Goal: Task Accomplishment & Management: Use online tool/utility

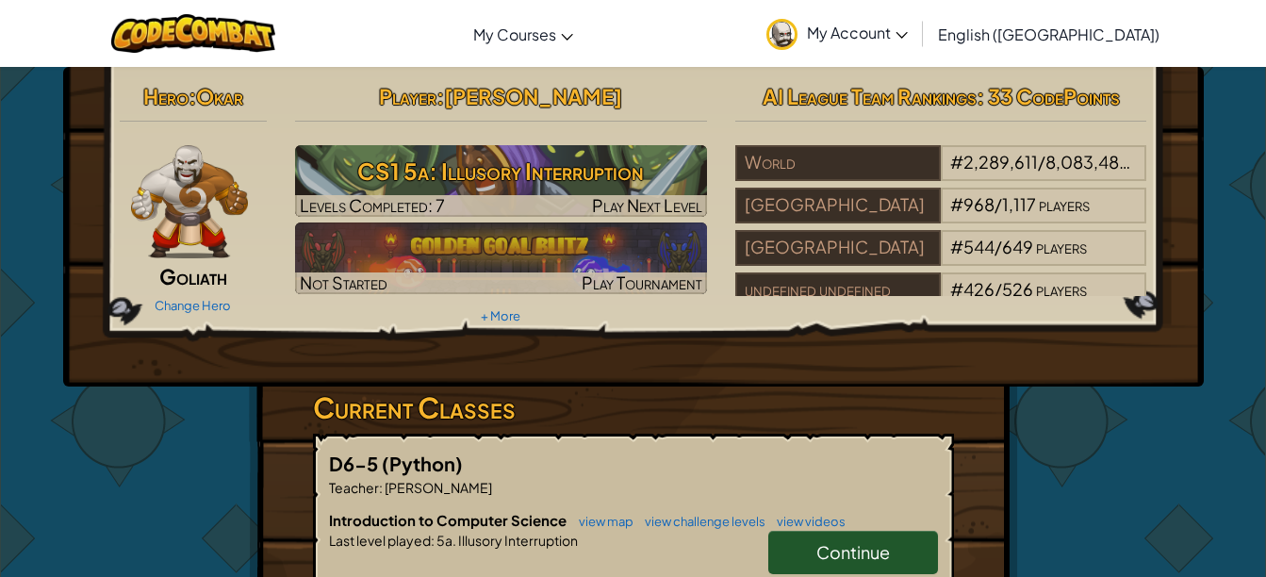
scroll to position [122, 0]
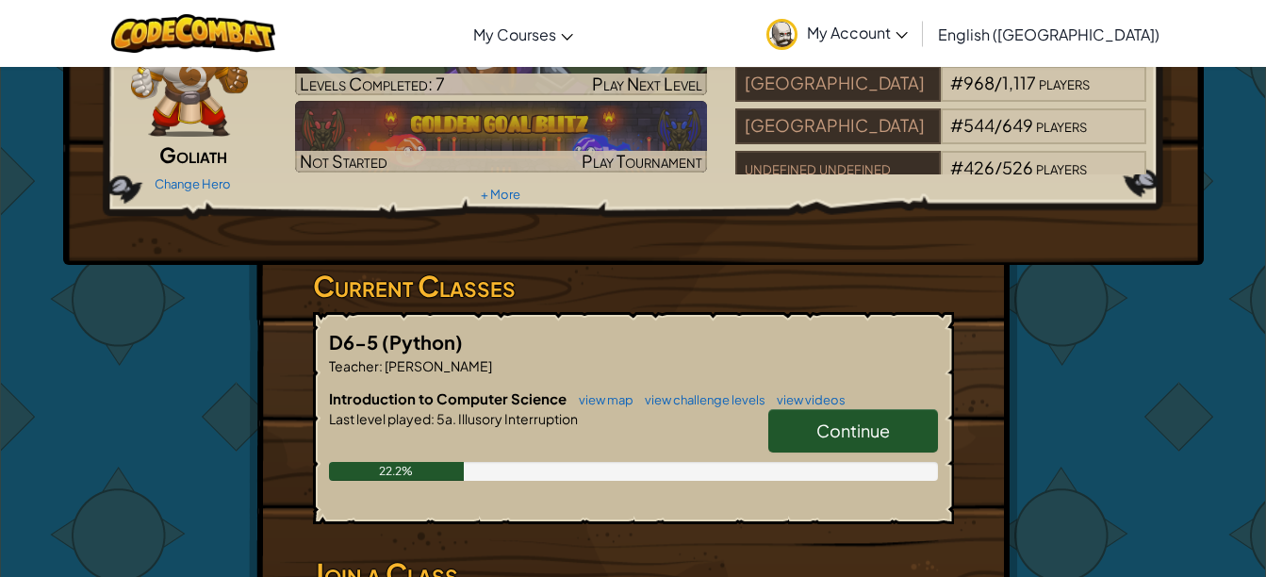
click at [838, 435] on span "Continue" at bounding box center [853, 430] width 74 height 22
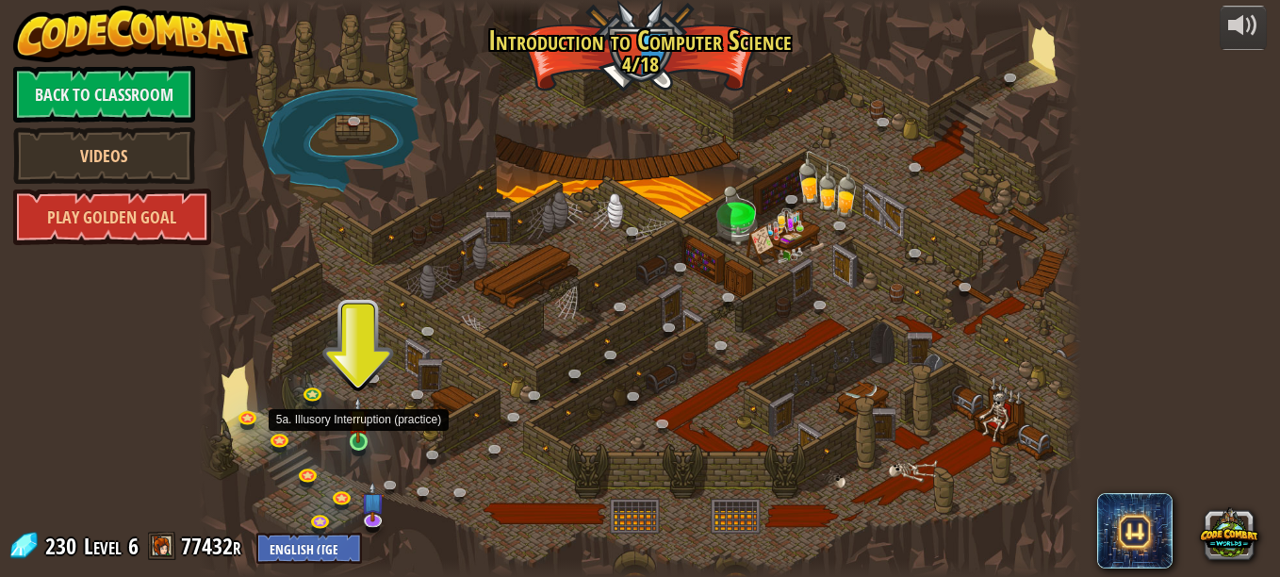
click at [354, 435] on img at bounding box center [358, 419] width 21 height 47
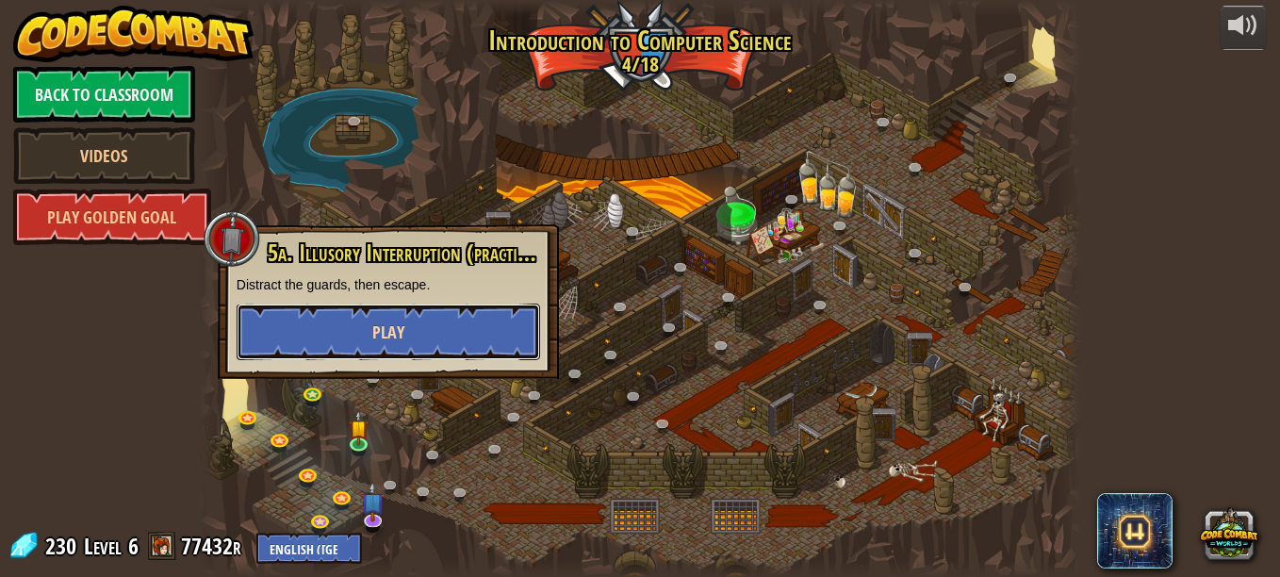
click at [362, 339] on button "Play" at bounding box center [389, 332] width 304 height 57
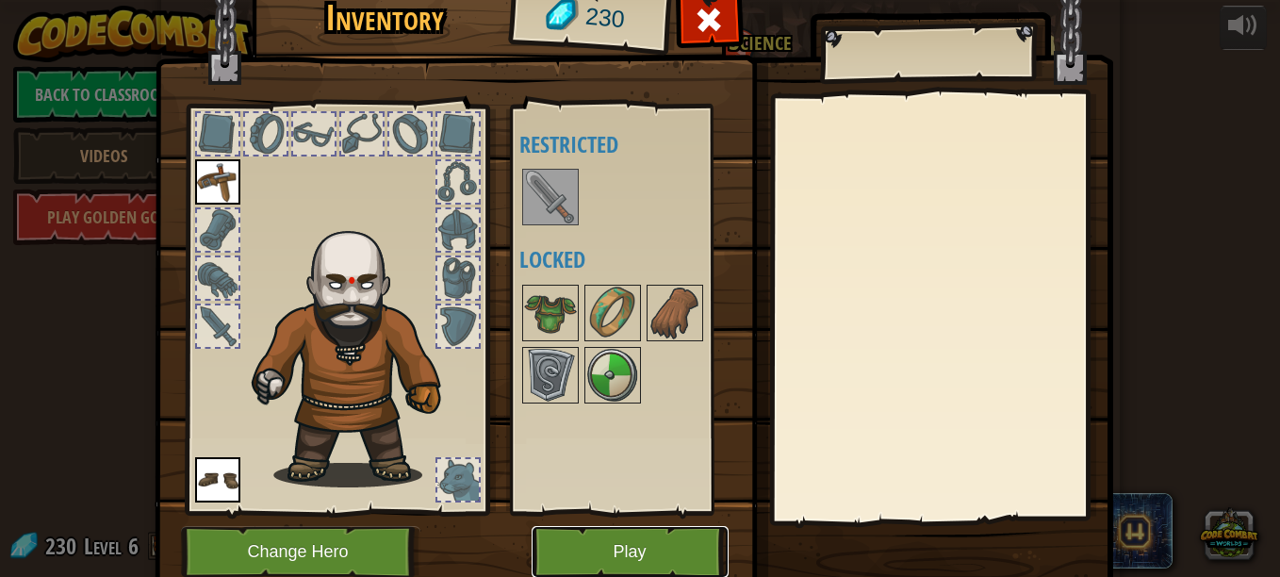
click at [648, 550] on button "Play" at bounding box center [630, 552] width 197 height 52
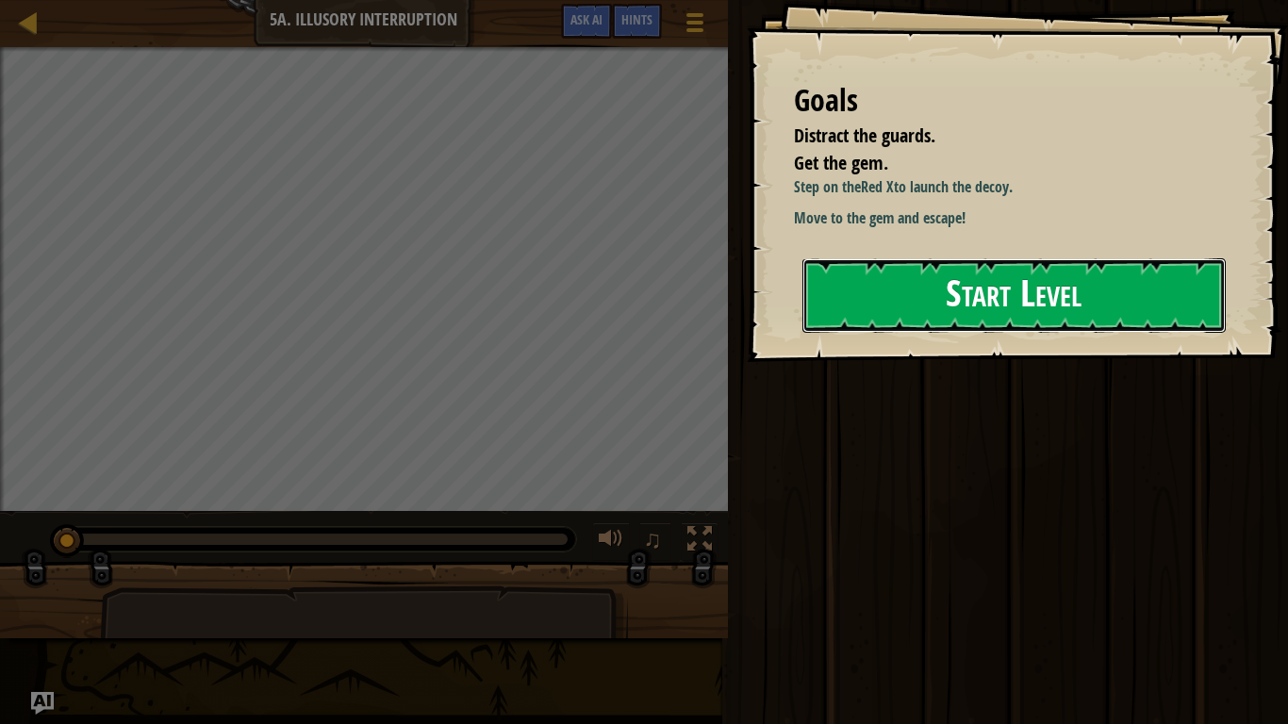
click at [944, 292] on button "Start Level" at bounding box center [1013, 295] width 423 height 74
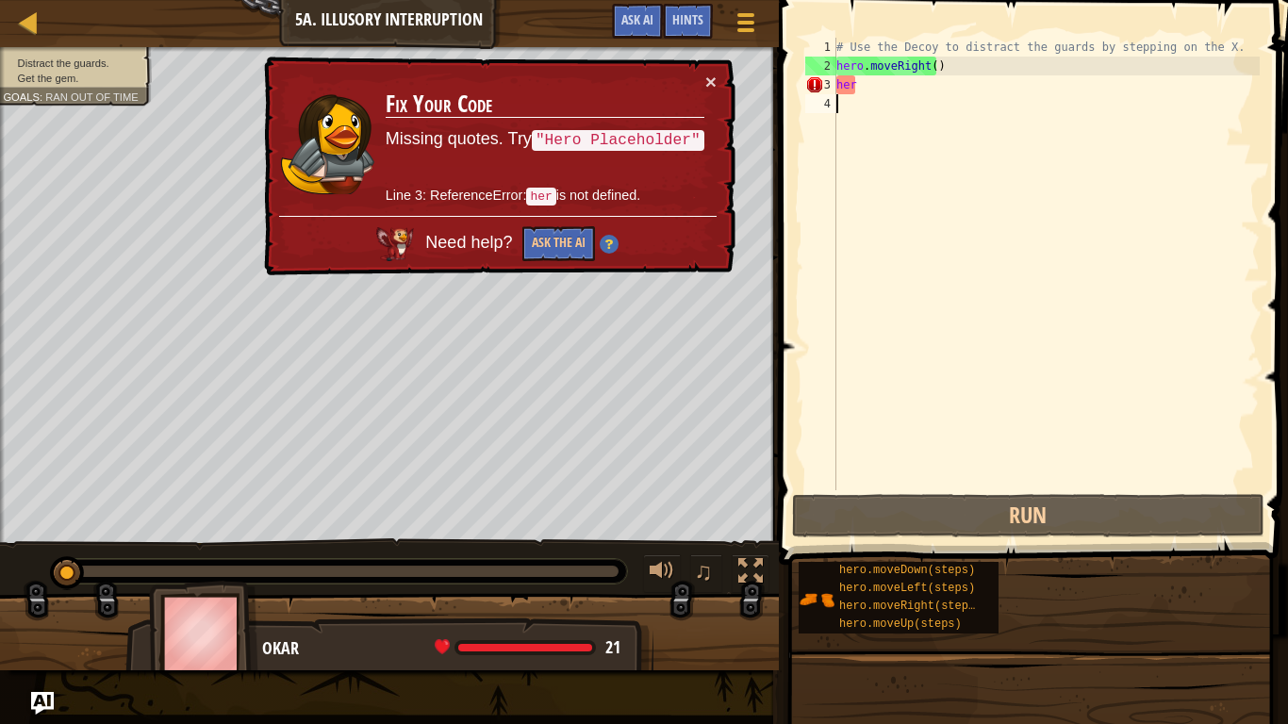
click at [876, 94] on div "# Use the Decoy to distract the guards by stepping on the X. hero . moveRight (…" at bounding box center [1045, 283] width 427 height 490
click at [853, 84] on div "# Use the Decoy to distract the guards by stepping on the X. hero . moveRight (…" at bounding box center [1045, 283] width 427 height 490
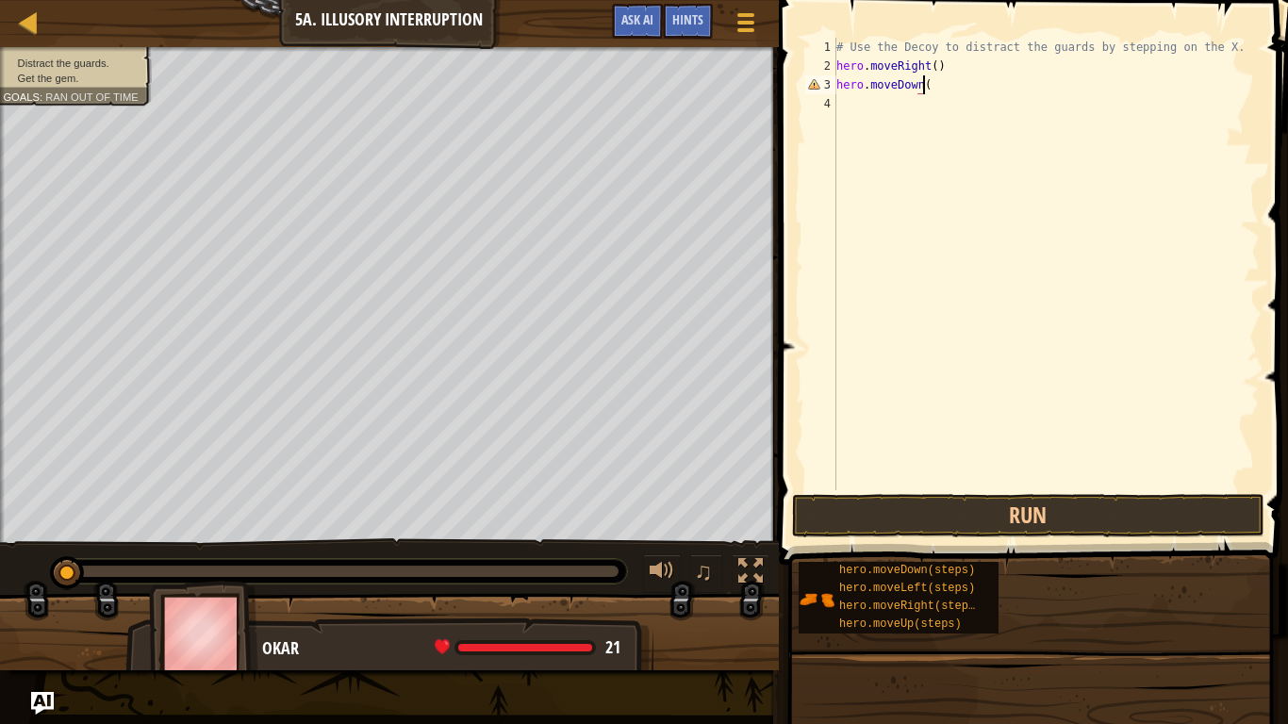
scroll to position [8, 7]
type textarea "hero.moveDown()"
click at [895, 502] on button "Run" at bounding box center [1028, 515] width 472 height 43
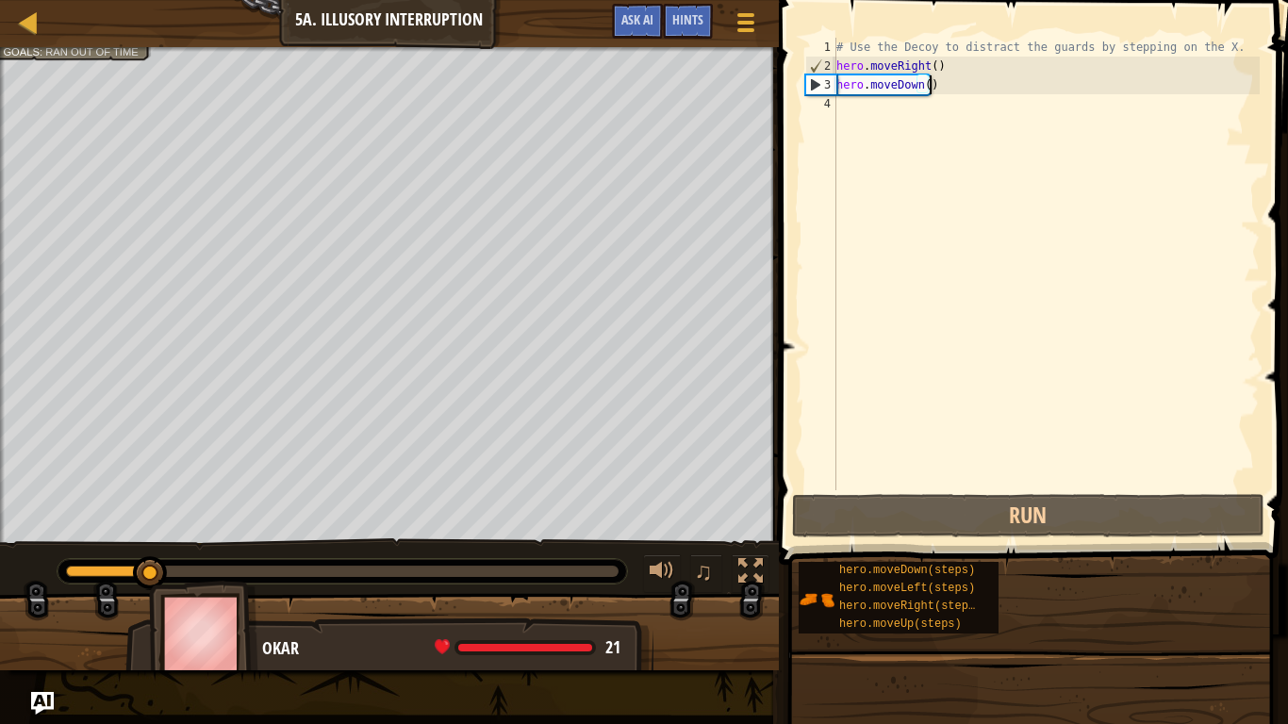
click at [855, 114] on div "# Use the Decoy to distract the guards by stepping on the X. hero . moveRight (…" at bounding box center [1045, 283] width 427 height 490
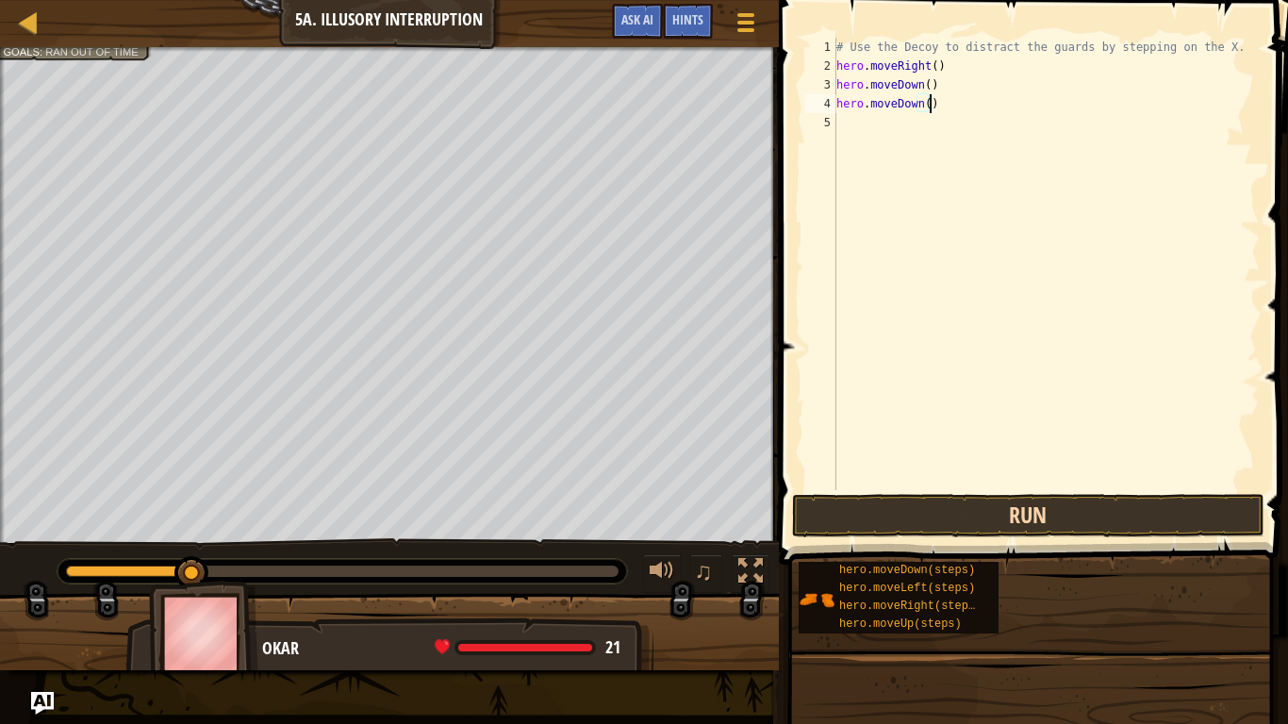
type textarea "hero.moveDown()"
click at [860, 499] on button "Run" at bounding box center [1028, 515] width 472 height 43
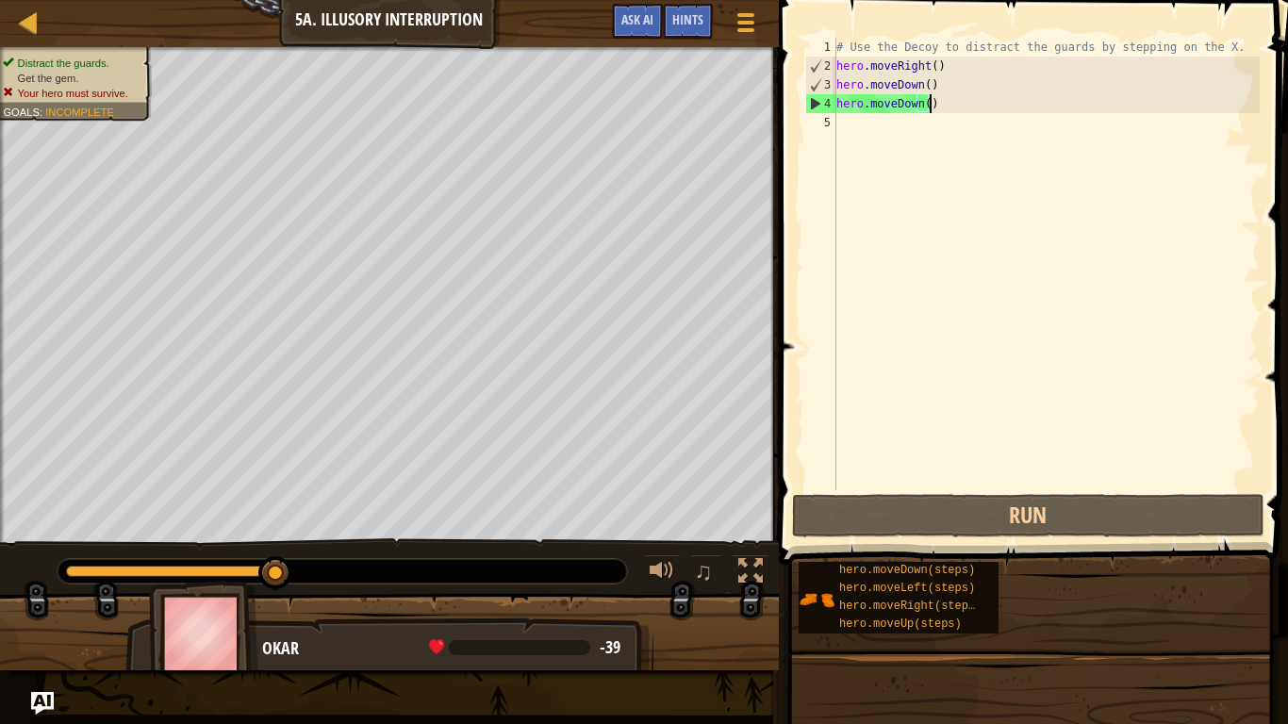
click at [842, 130] on div "# Use the Decoy to distract the guards by stepping on the X. hero . moveRight (…" at bounding box center [1045, 283] width 427 height 490
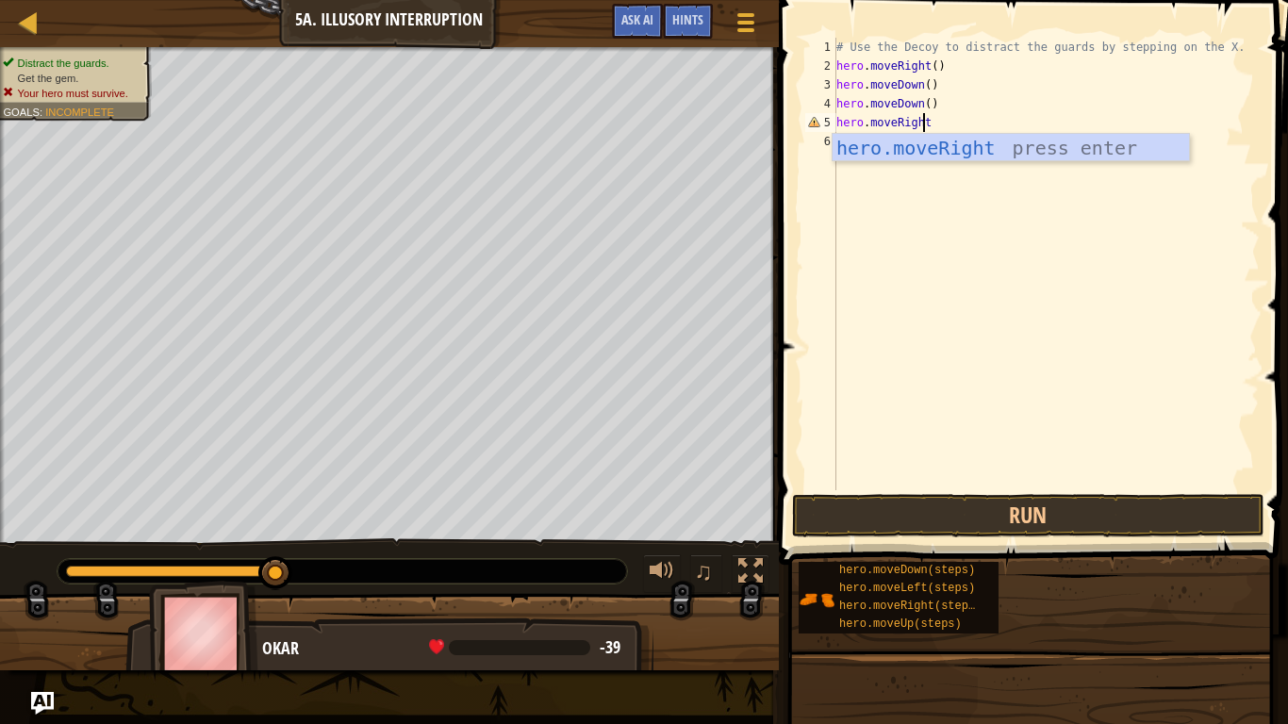
type textarea "hero.moveRight()"
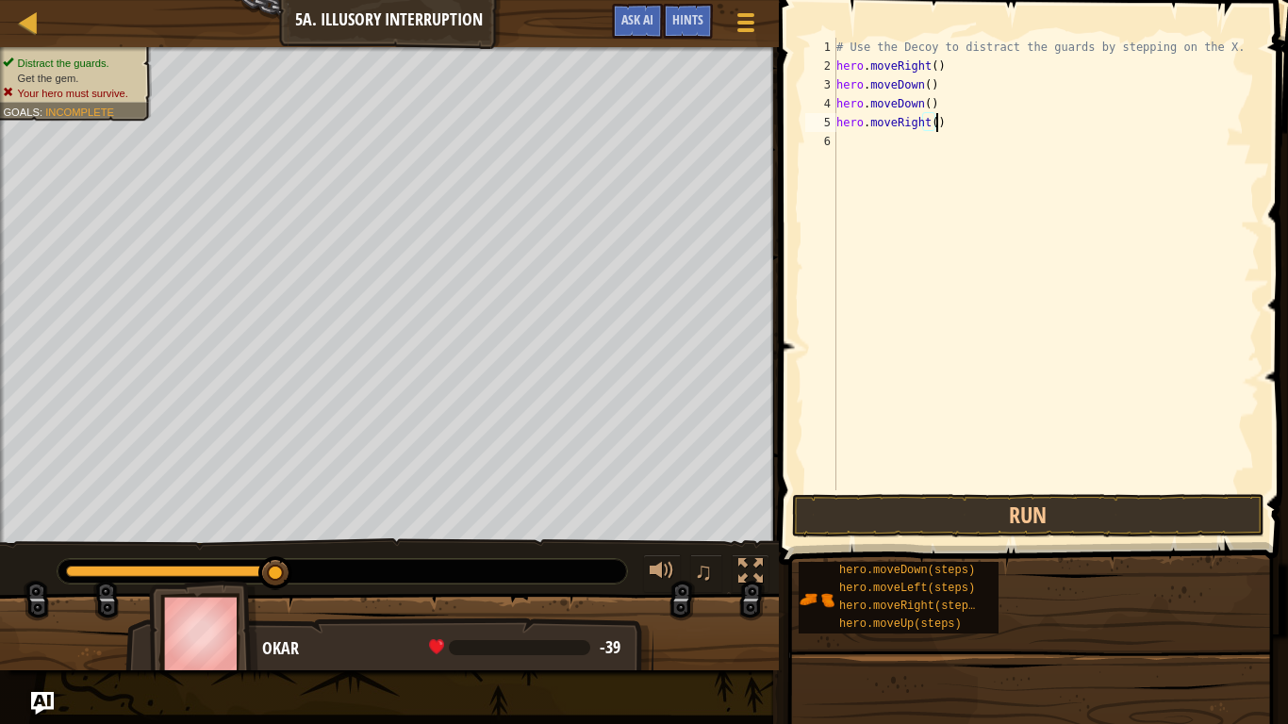
scroll to position [8, 0]
click at [907, 498] on button "Run" at bounding box center [1028, 515] width 472 height 43
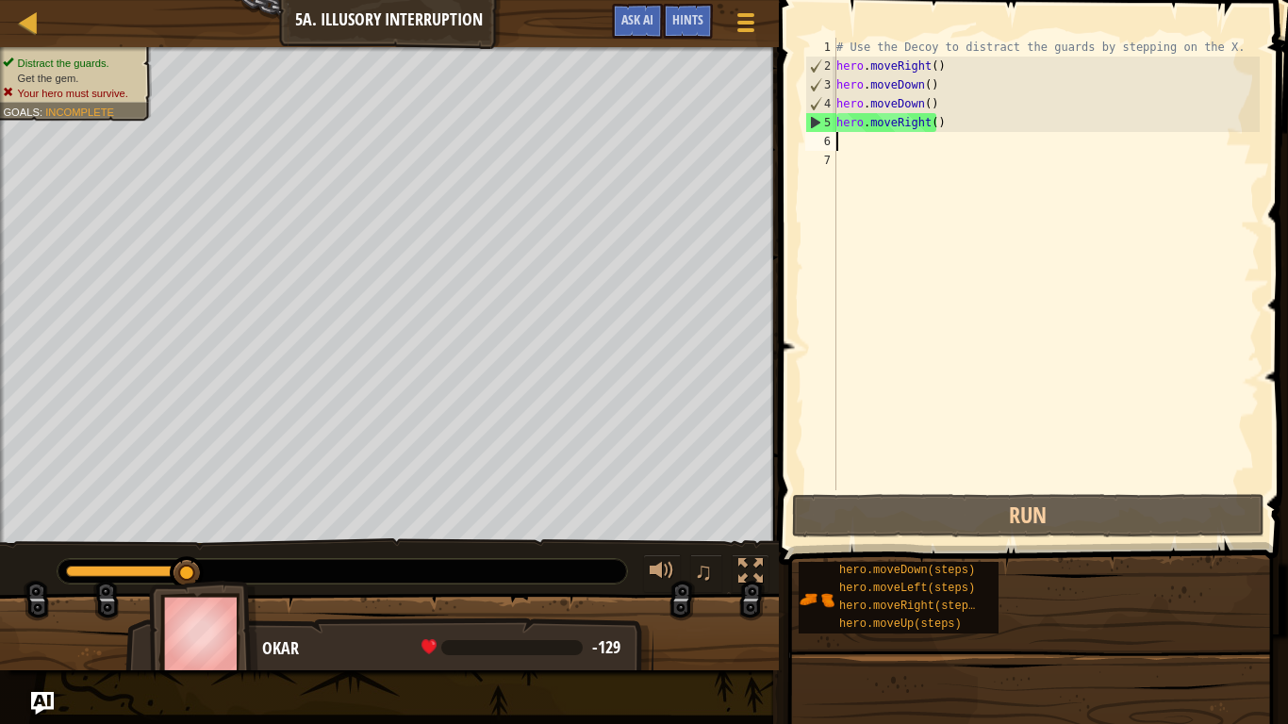
click at [932, 105] on div "# Use the Decoy to distract the guards by stepping on the X. hero . moveRight (…" at bounding box center [1045, 283] width 427 height 490
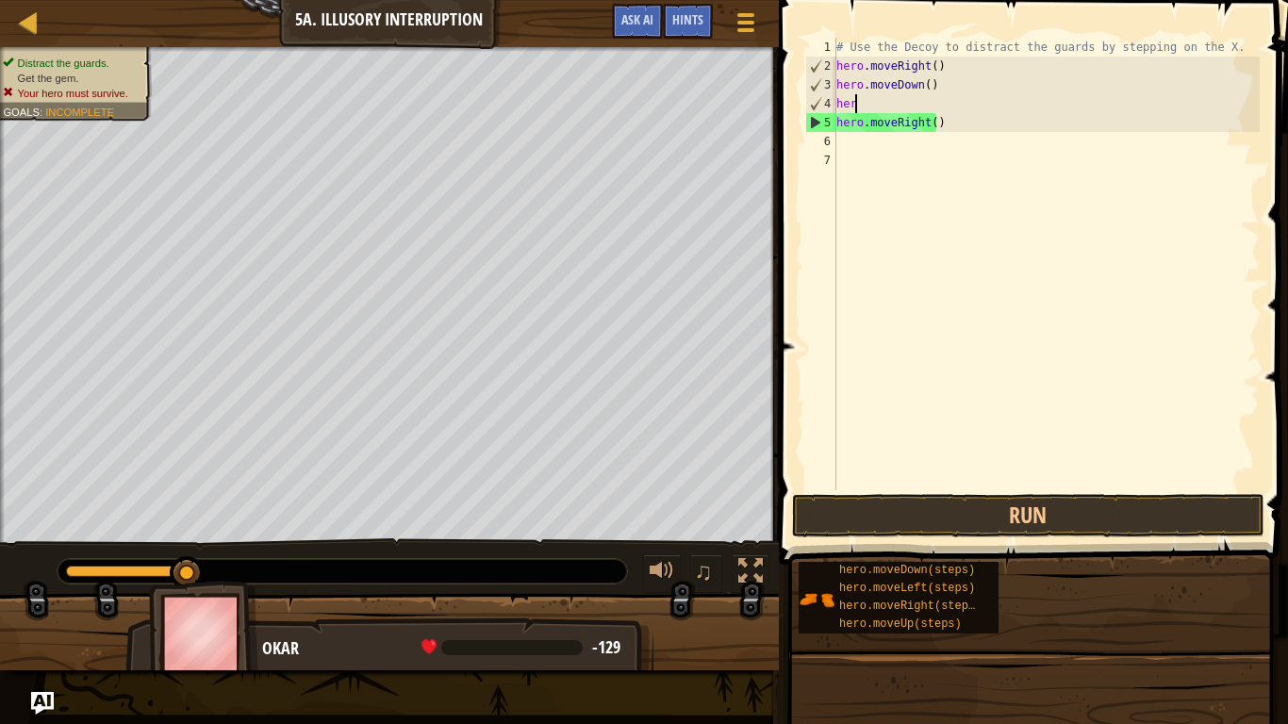
type textarea "h"
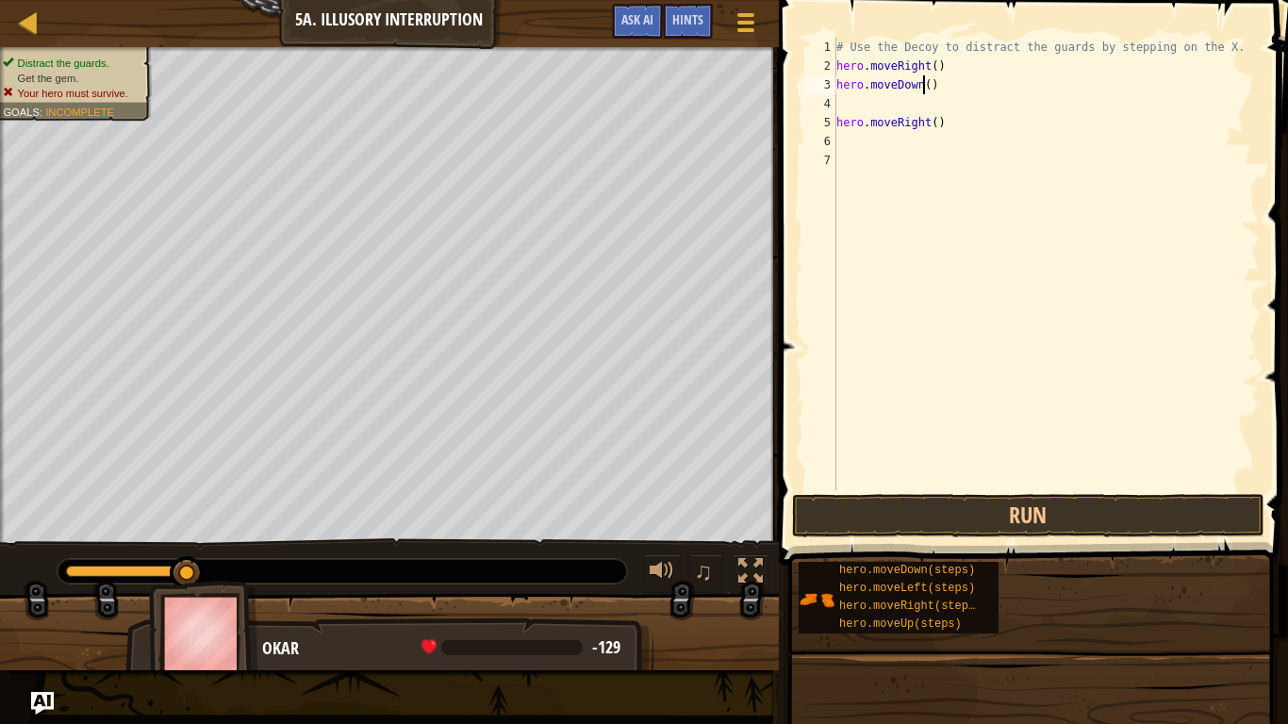
click at [921, 84] on div "# Use the Decoy to distract the guards by stepping on the X. hero . moveRight (…" at bounding box center [1045, 283] width 427 height 490
type textarea "hero.moveDown(2)"
click at [931, 518] on button "Run" at bounding box center [1028, 515] width 472 height 43
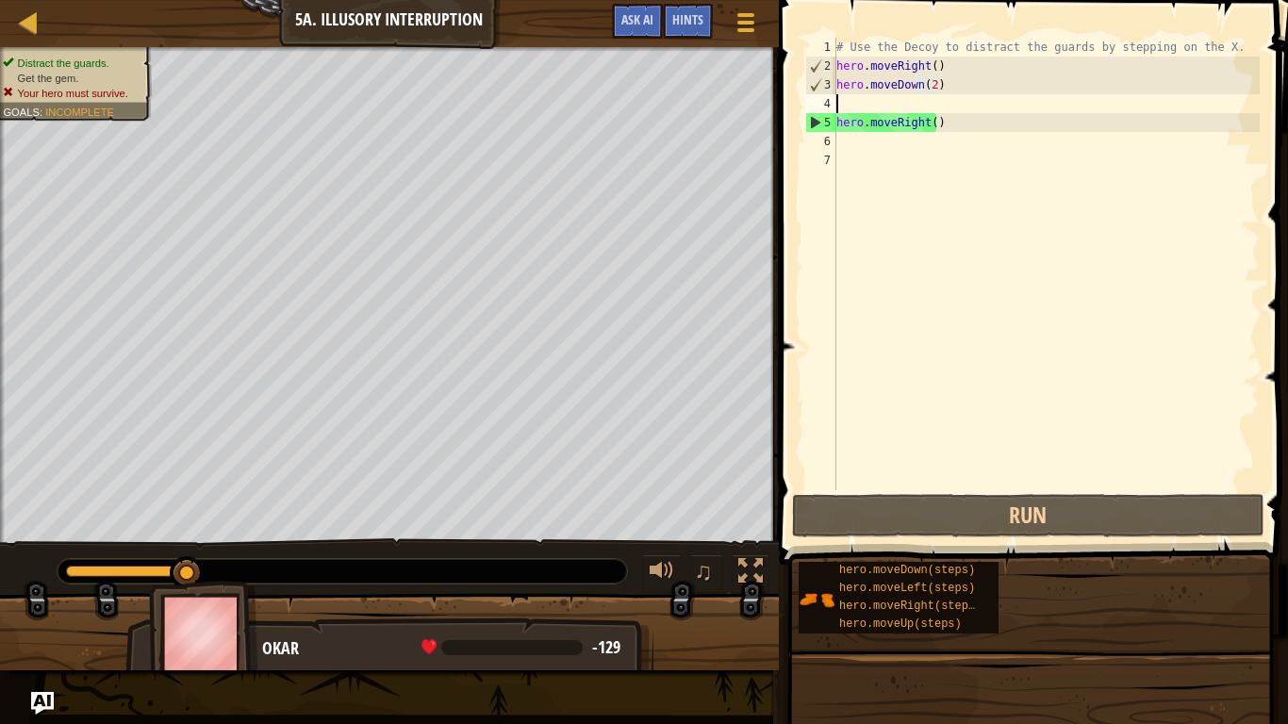
click at [847, 104] on div "# Use the Decoy to distract the guards by stepping on the X. hero . moveRight (…" at bounding box center [1045, 283] width 427 height 490
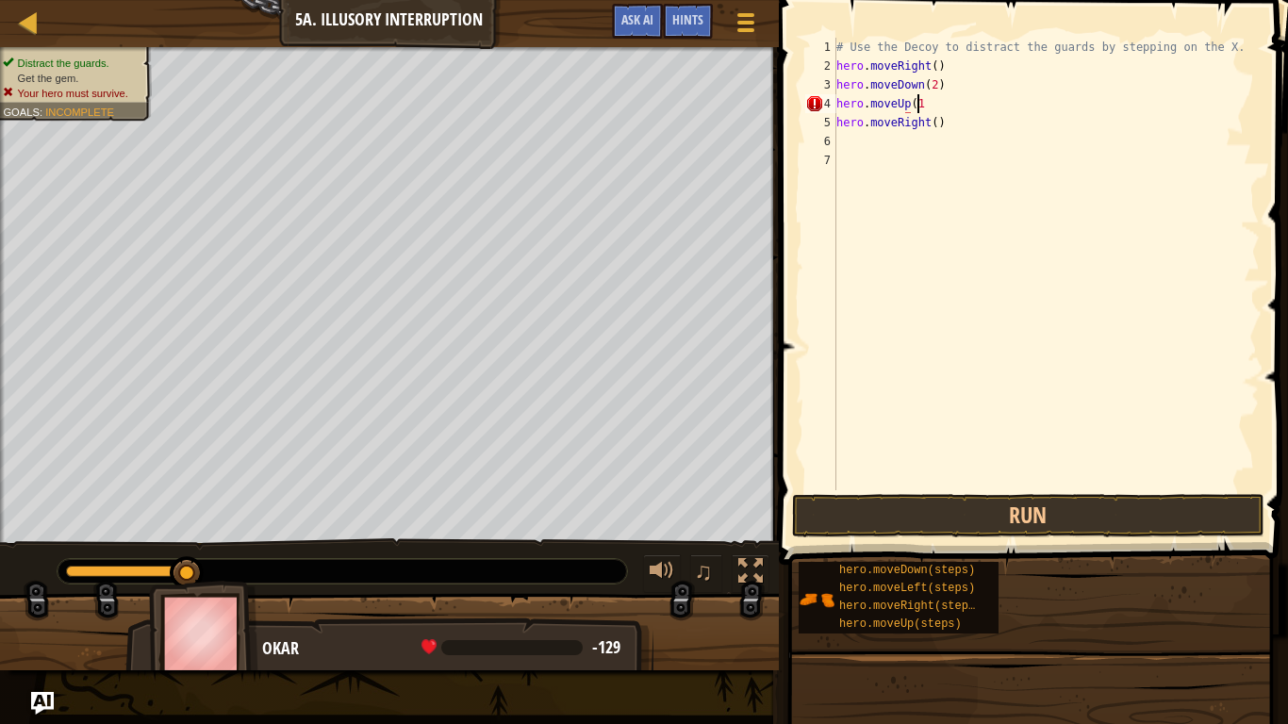
scroll to position [8, 6]
click at [931, 125] on div "# Use the Decoy to distract the guards by stepping on the X. hero . moveRight (…" at bounding box center [1045, 283] width 427 height 490
type textarea "hero.moveRight(4)"
click at [989, 501] on button "Run" at bounding box center [1028, 515] width 472 height 43
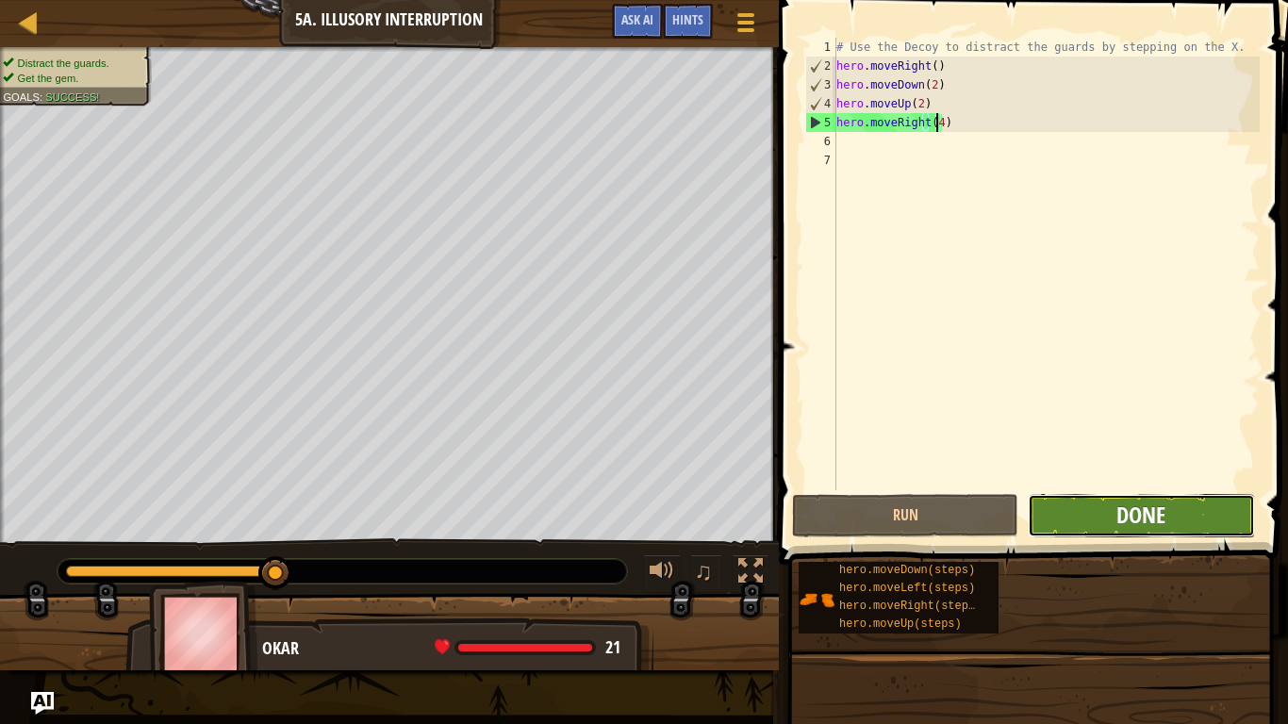
click at [1128, 504] on span "Done" at bounding box center [1140, 515] width 49 height 30
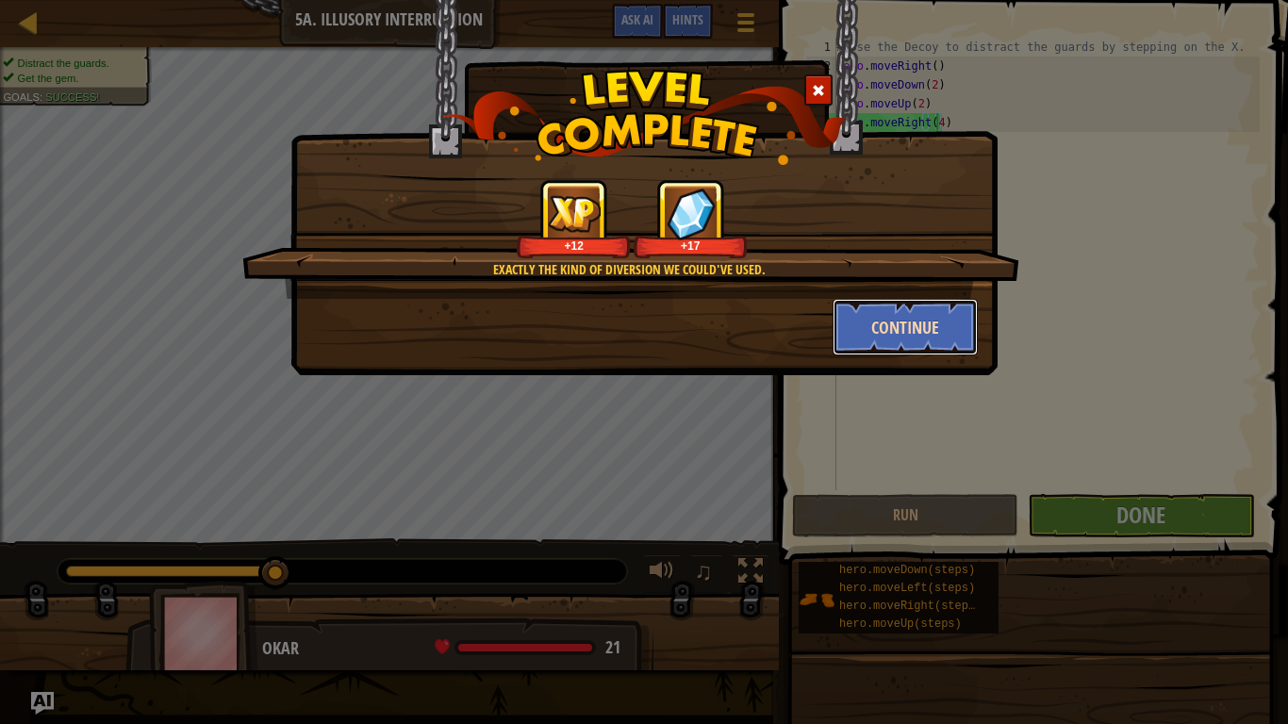
click at [875, 333] on button "Continue" at bounding box center [905, 327] width 146 height 57
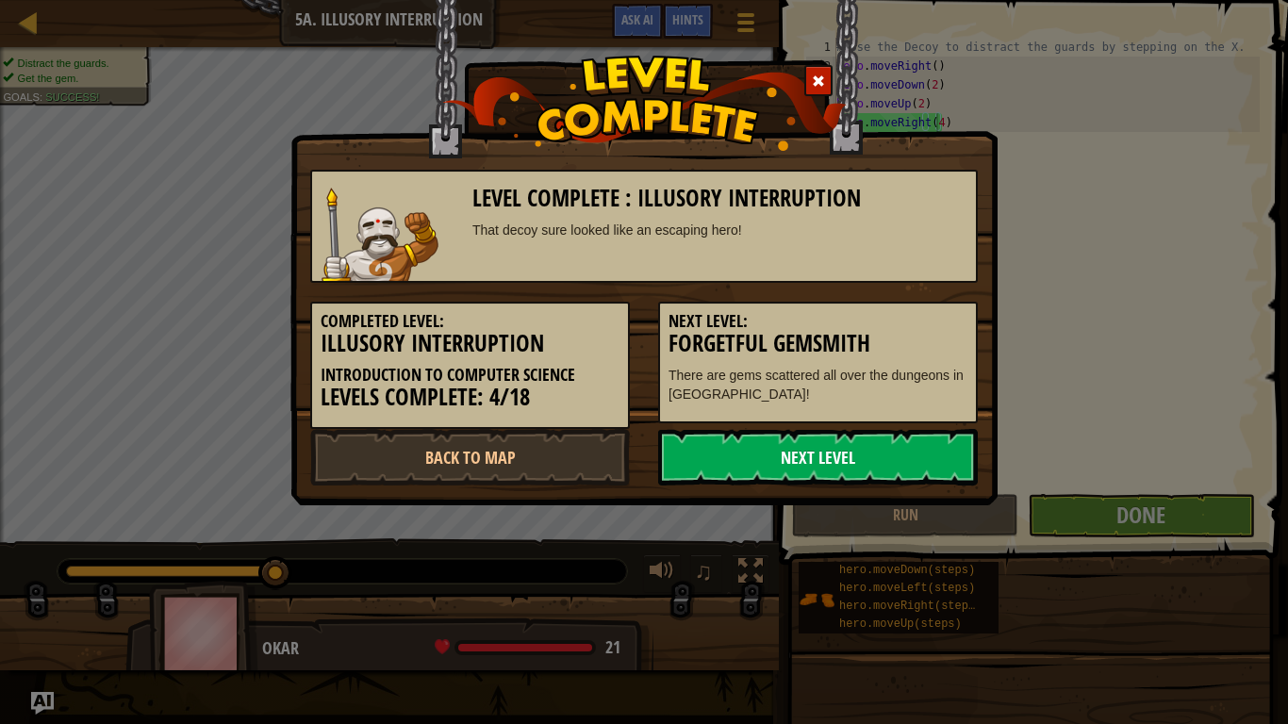
drag, startPoint x: 794, startPoint y: 458, endPoint x: 706, endPoint y: 454, distance: 87.7
click at [706, 454] on link "Next Level" at bounding box center [818, 457] width 320 height 57
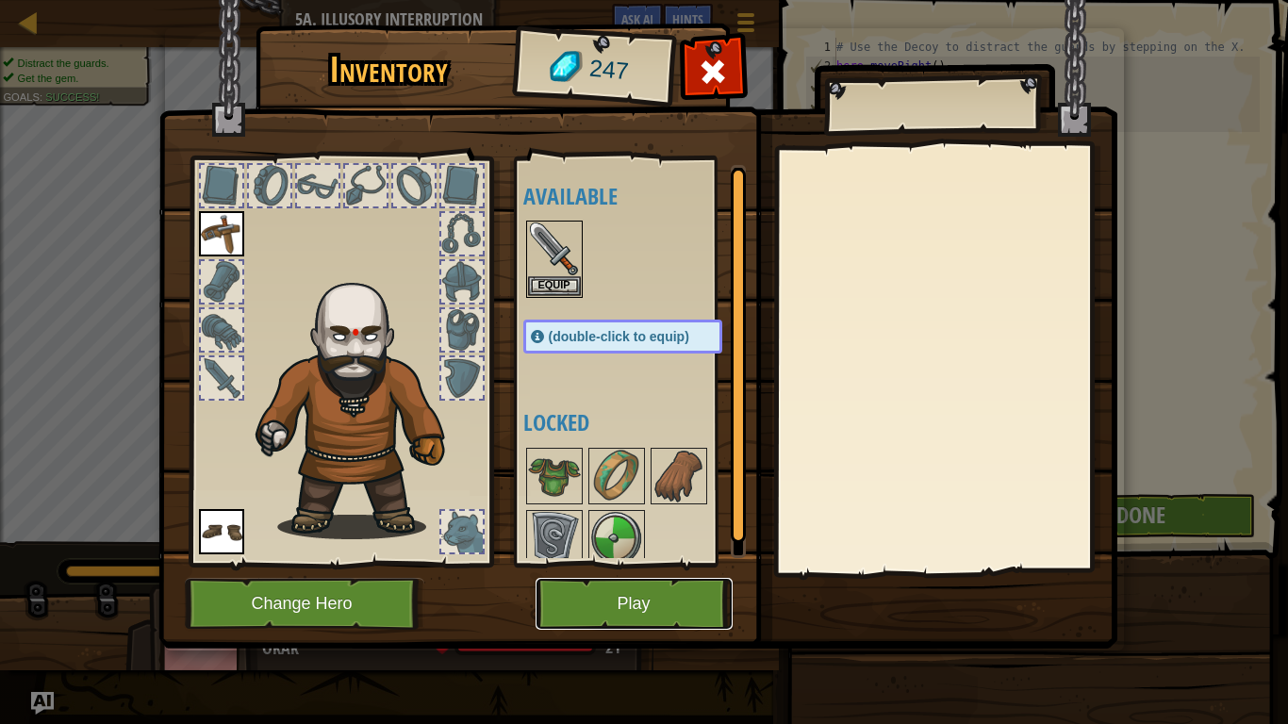
drag, startPoint x: 607, startPoint y: 600, endPoint x: 563, endPoint y: 610, distance: 45.3
click at [563, 576] on button "Play" at bounding box center [633, 604] width 197 height 52
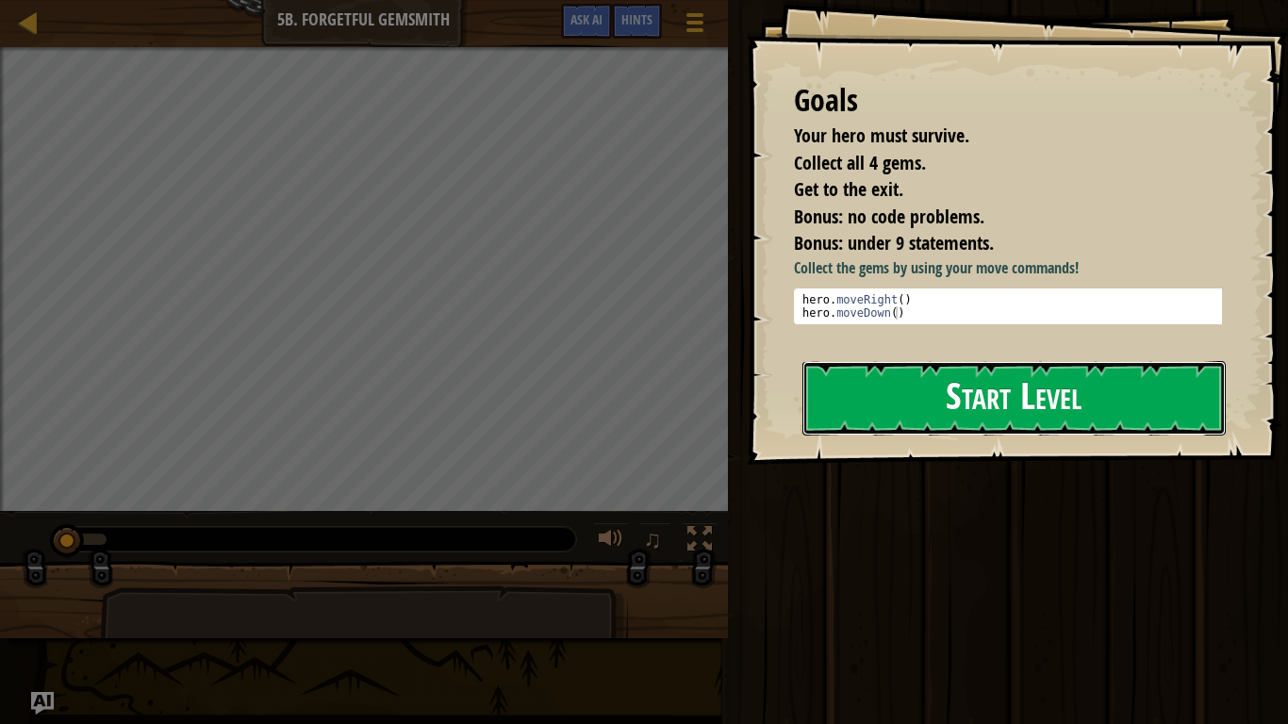
click at [874, 397] on button "Start Level" at bounding box center [1013, 398] width 423 height 74
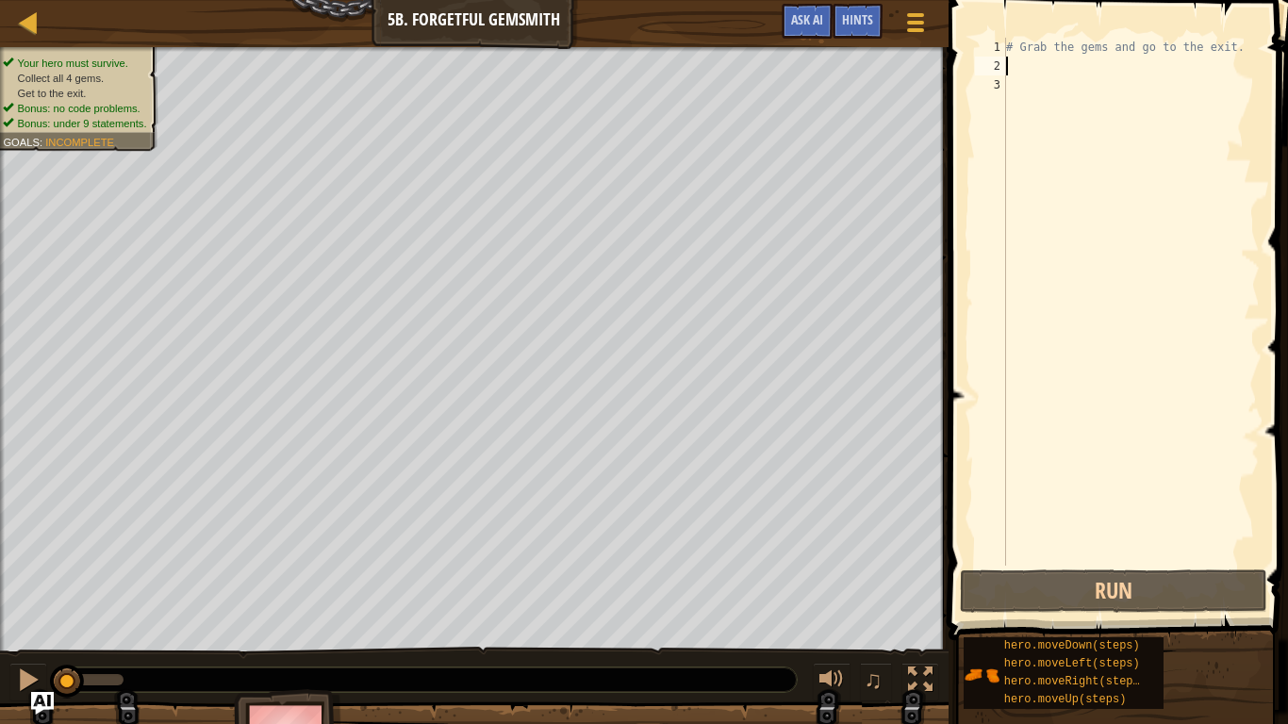
click at [1014, 74] on div "# Grab the gems and go to the exit." at bounding box center [1130, 321] width 257 height 566
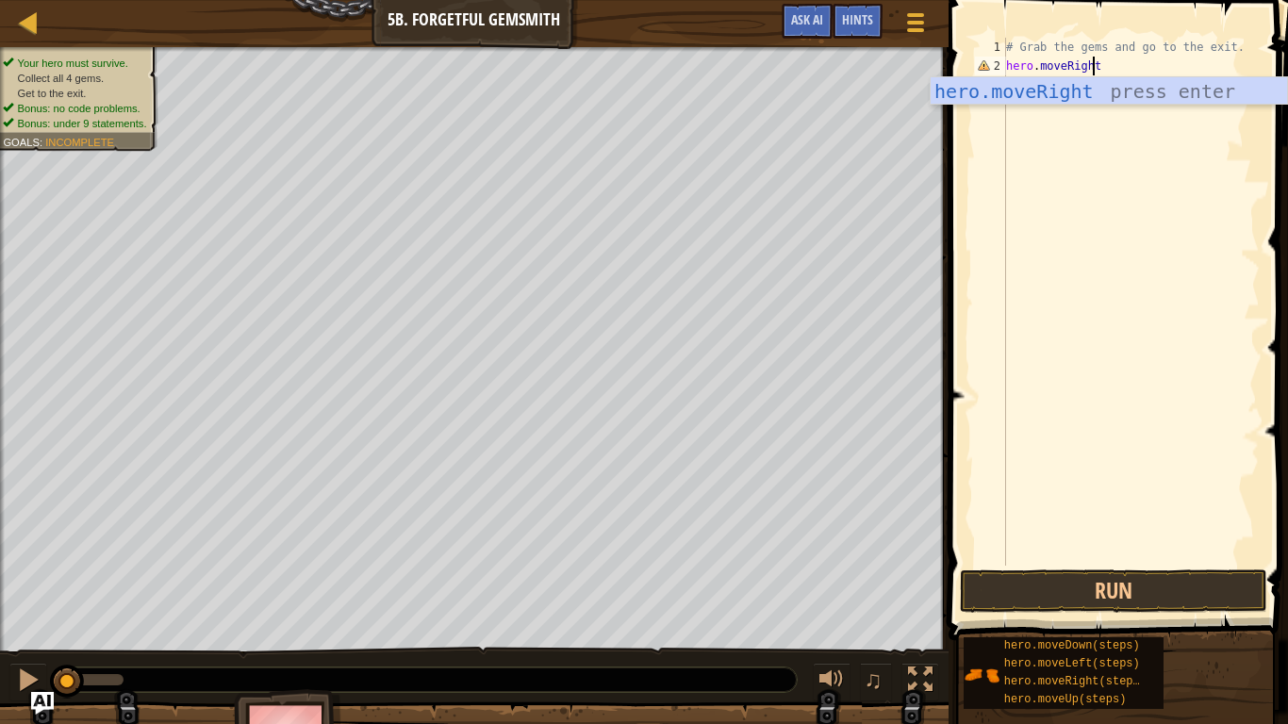
scroll to position [8, 7]
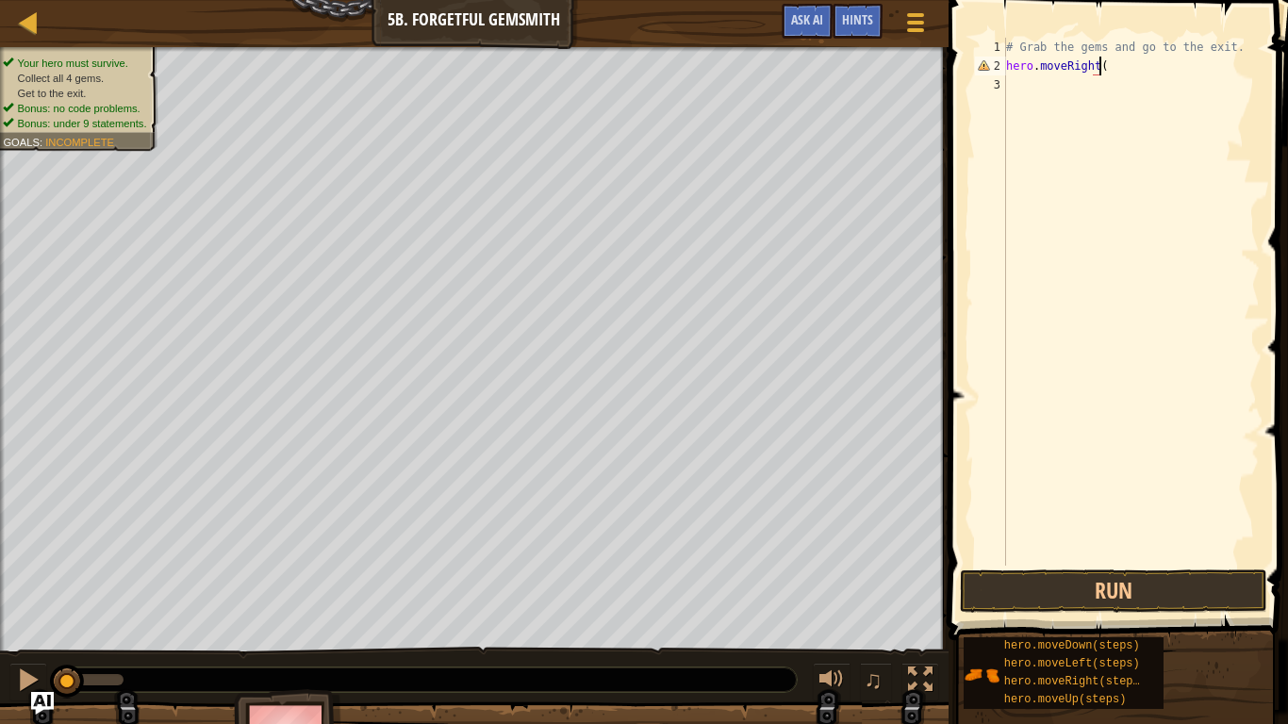
type textarea "hero.moveRight()"
click at [1007, 90] on div "# Grab the gems and go to the exit. hero . moveRight ( )" at bounding box center [1130, 321] width 257 height 566
type textarea "g"
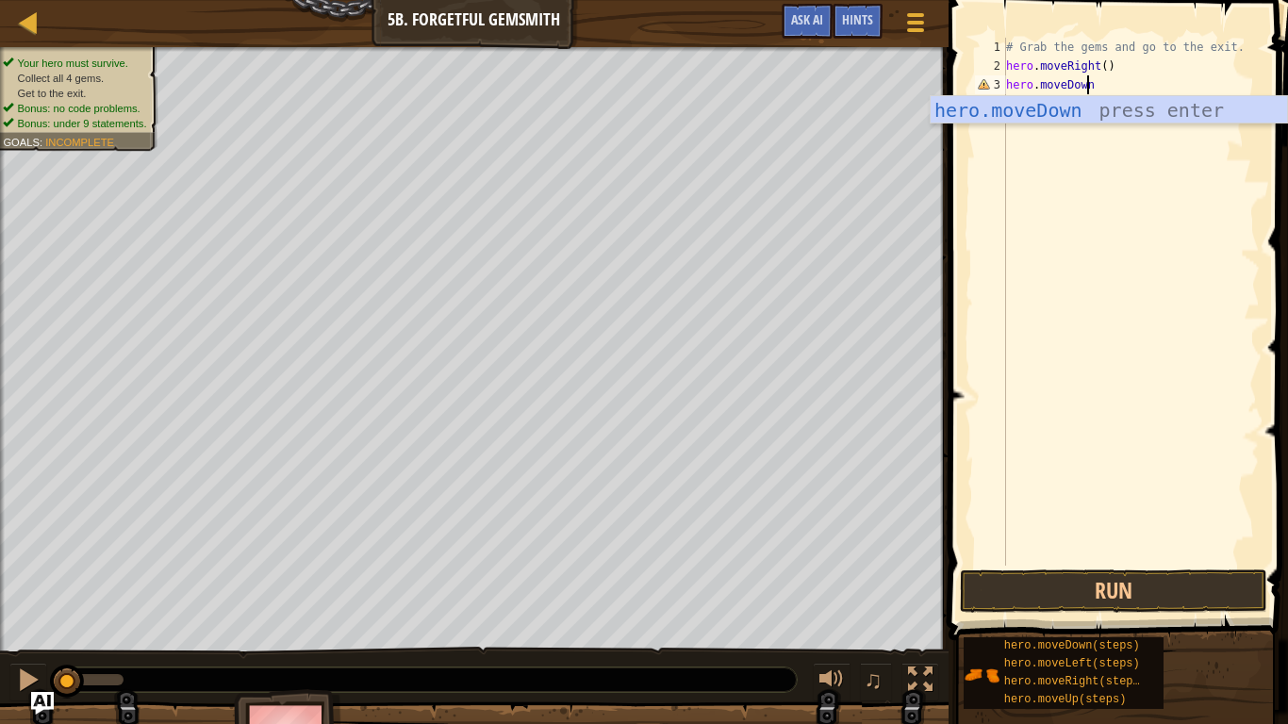
scroll to position [8, 6]
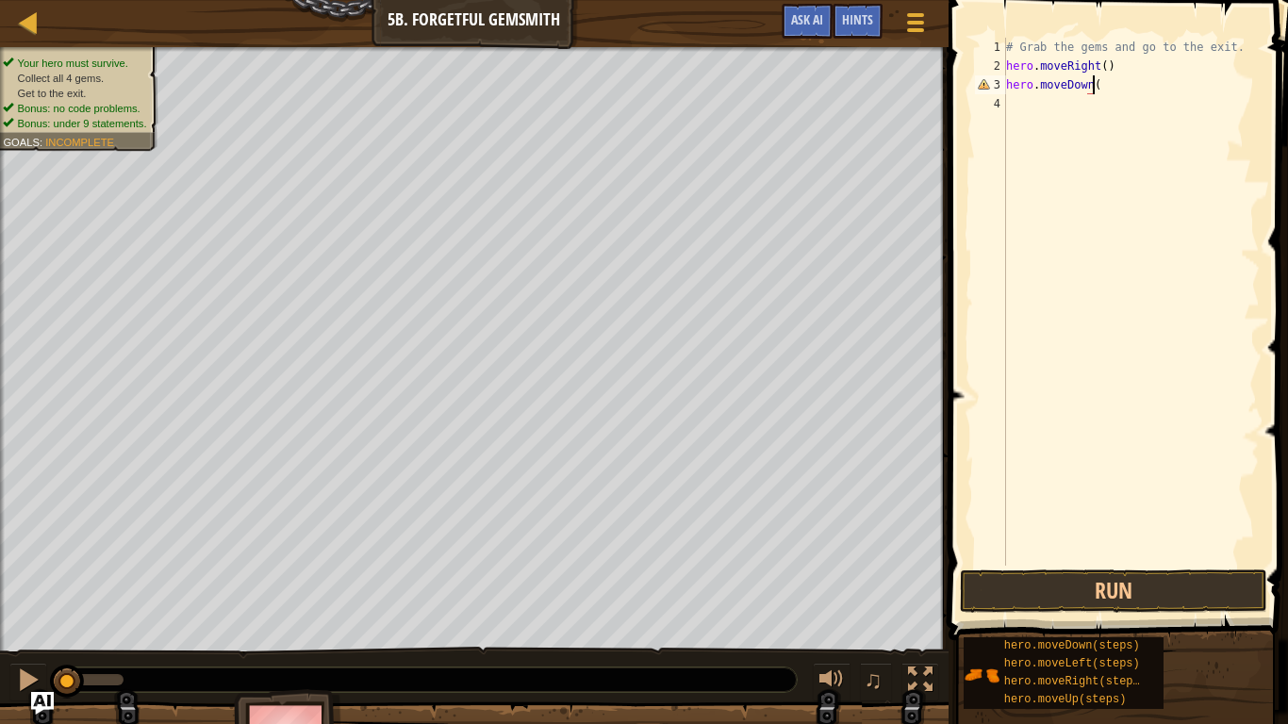
type textarea "hero.moveDown()"
click at [1013, 116] on div "# Grab the gems and go to the exit. hero . moveRight ( ) hero . moveDown ( )" at bounding box center [1130, 321] width 257 height 566
type textarea "hero.moveRight(2)"
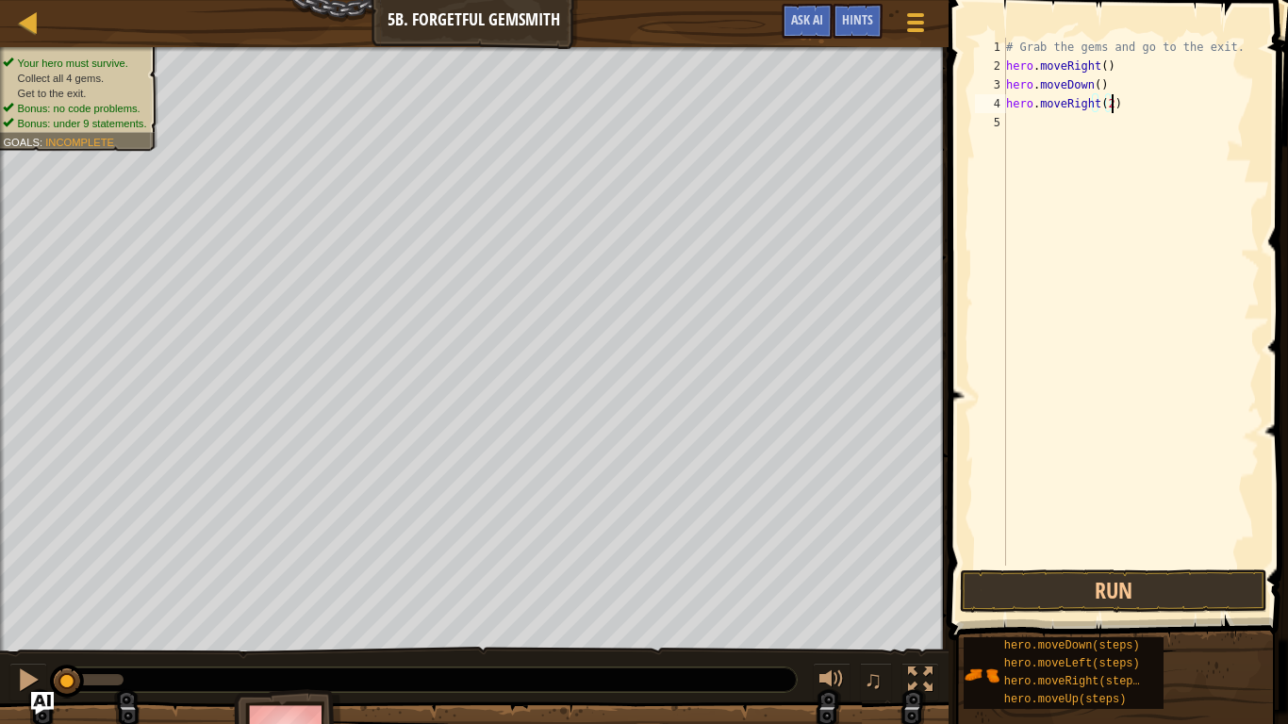
click at [1013, 120] on div "# Grab the gems and go to the exit. hero . moveRight ( ) hero . moveDown ( ) he…" at bounding box center [1130, 321] width 257 height 566
type textarea "hero,moveUp()"
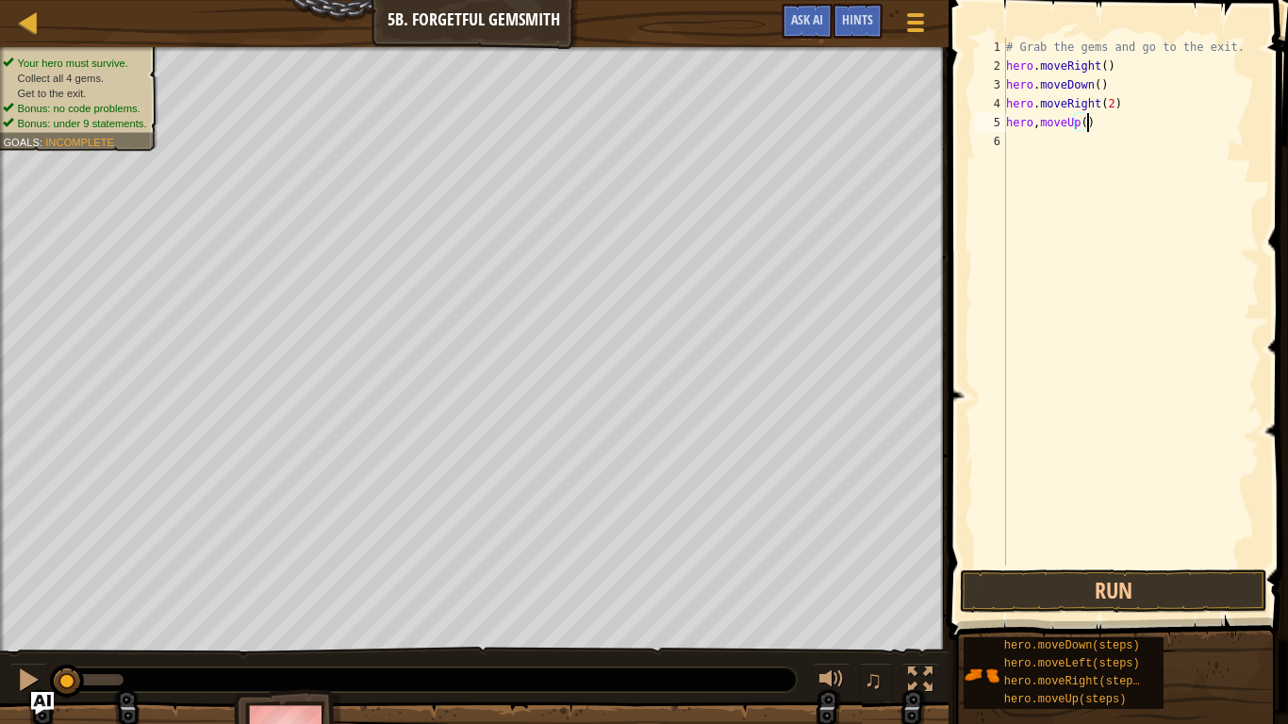
click at [1026, 143] on div "# Grab the gems and go to the exit. hero . moveRight ( ) hero . moveDown ( ) he…" at bounding box center [1130, 321] width 257 height 566
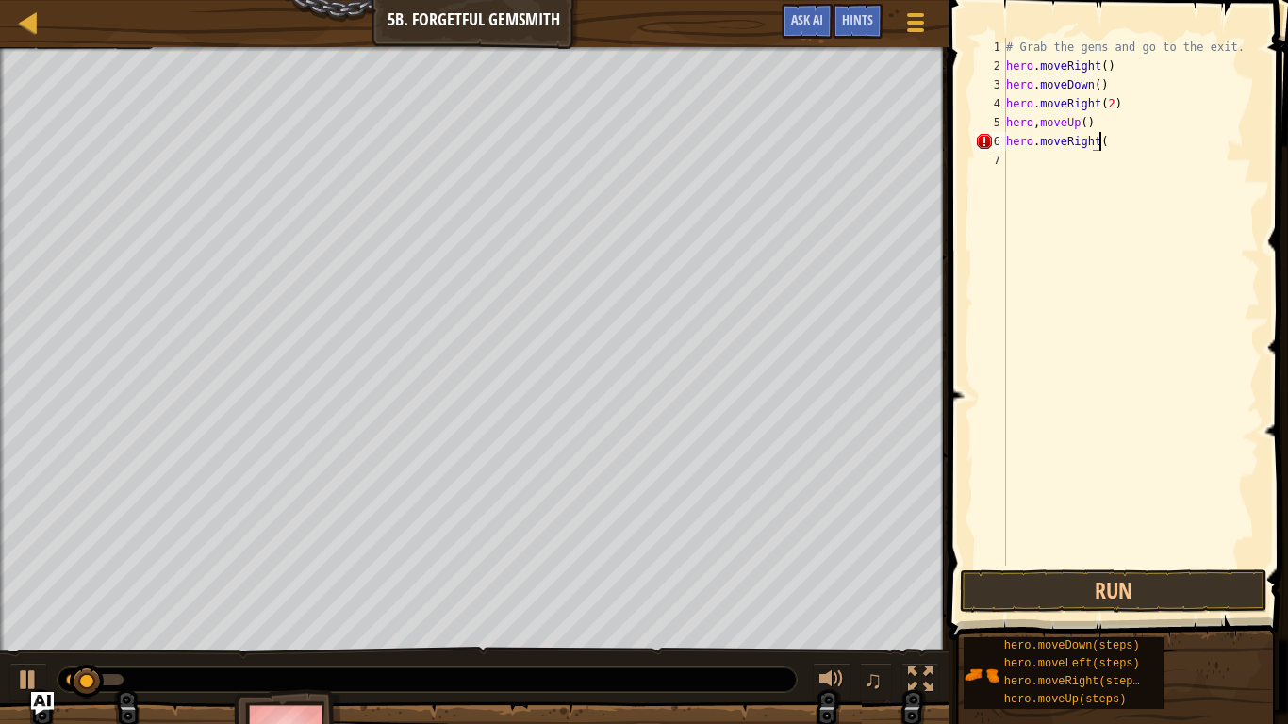
type textarea "hero.moveRight()"
type textarea "\"
click at [1058, 576] on button "Run" at bounding box center [1113, 590] width 307 height 43
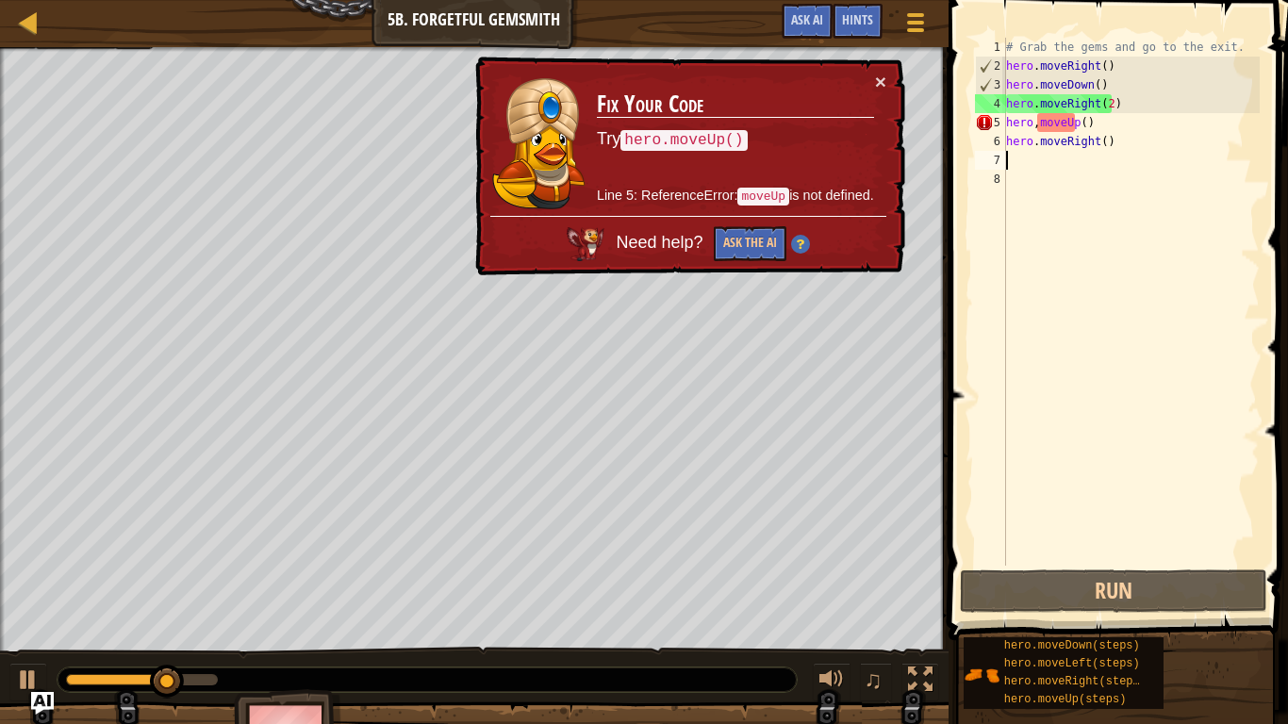
click at [1036, 126] on div "# Grab the gems and go to the exit. hero . moveRight ( ) hero . moveDown ( ) he…" at bounding box center [1130, 321] width 257 height 566
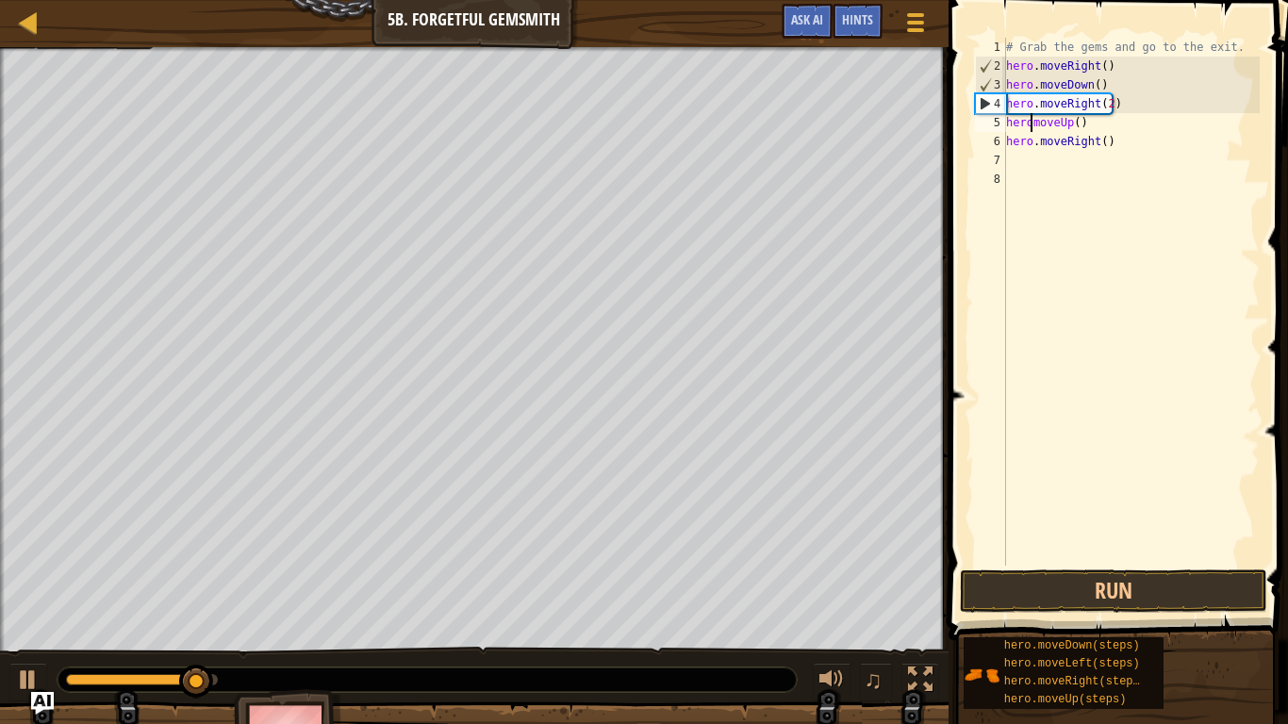
scroll to position [8, 2]
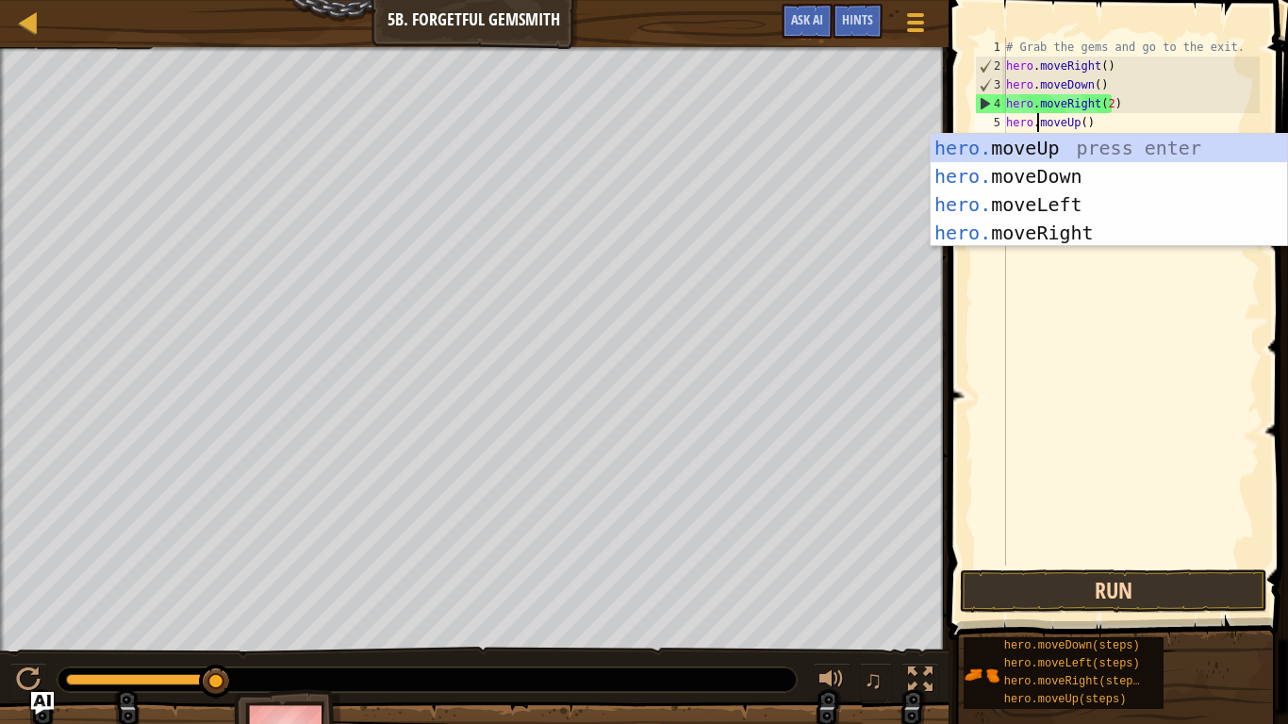
type textarea "hero.moveUp()"
click at [1067, 576] on button "Run" at bounding box center [1113, 590] width 307 height 43
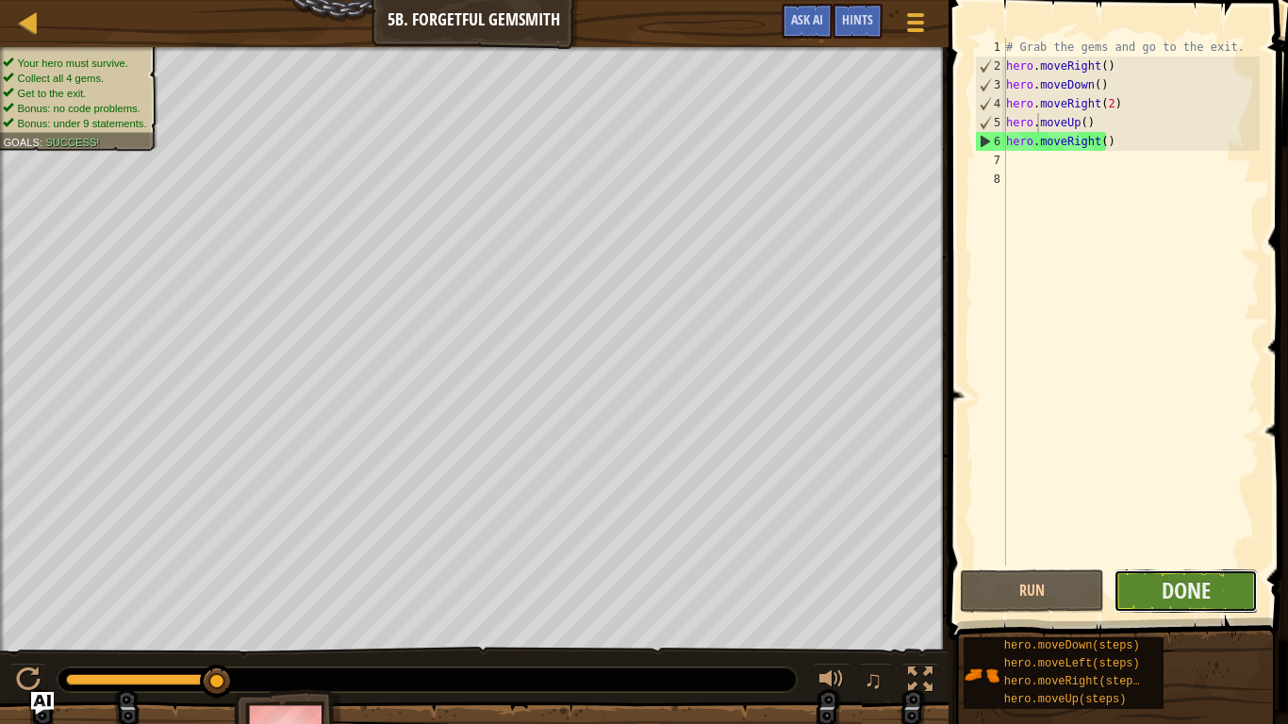
click at [1154, 576] on button "Done" at bounding box center [1185, 590] width 144 height 43
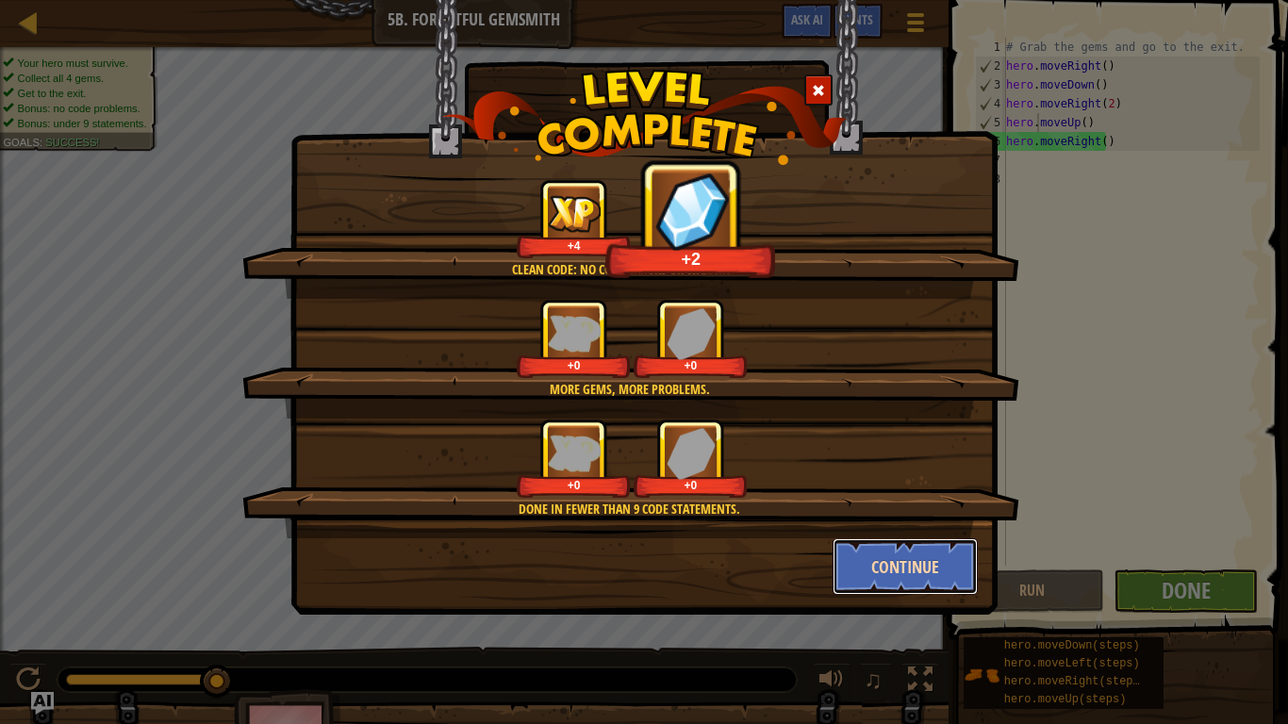
click at [892, 568] on button "Continue" at bounding box center [905, 566] width 146 height 57
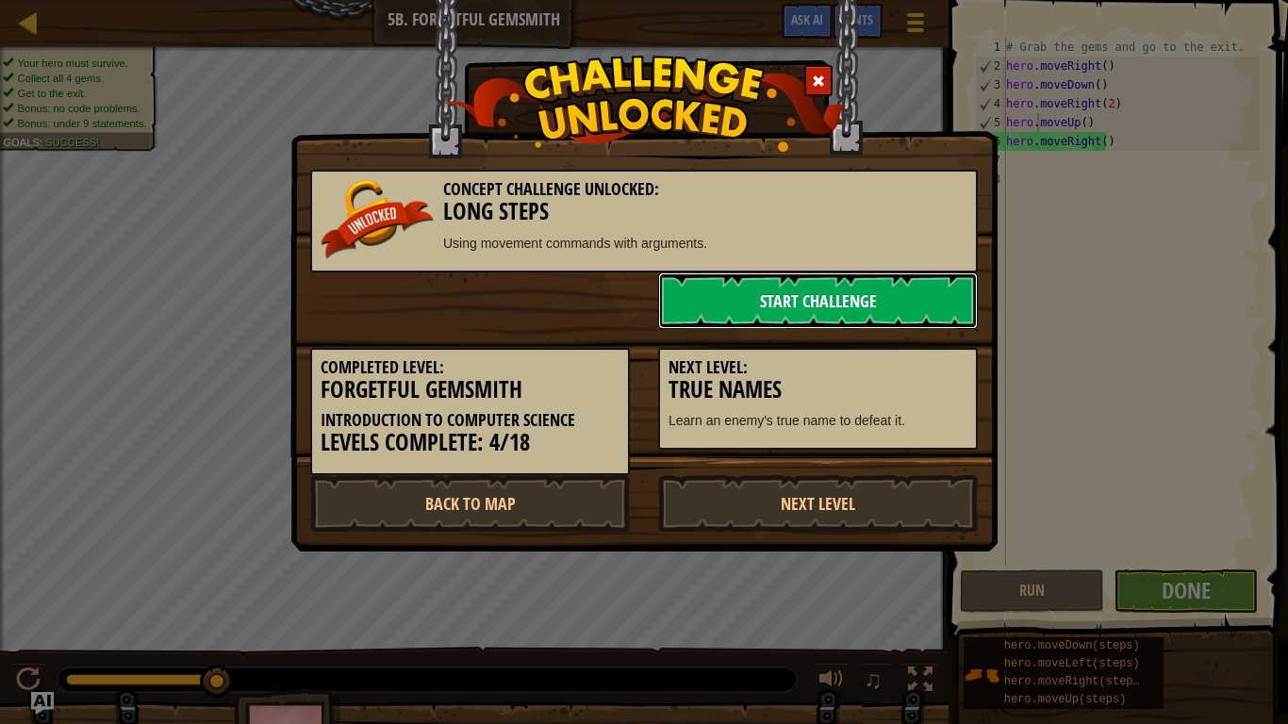
click at [811, 304] on link "Start Challenge" at bounding box center [818, 300] width 320 height 57
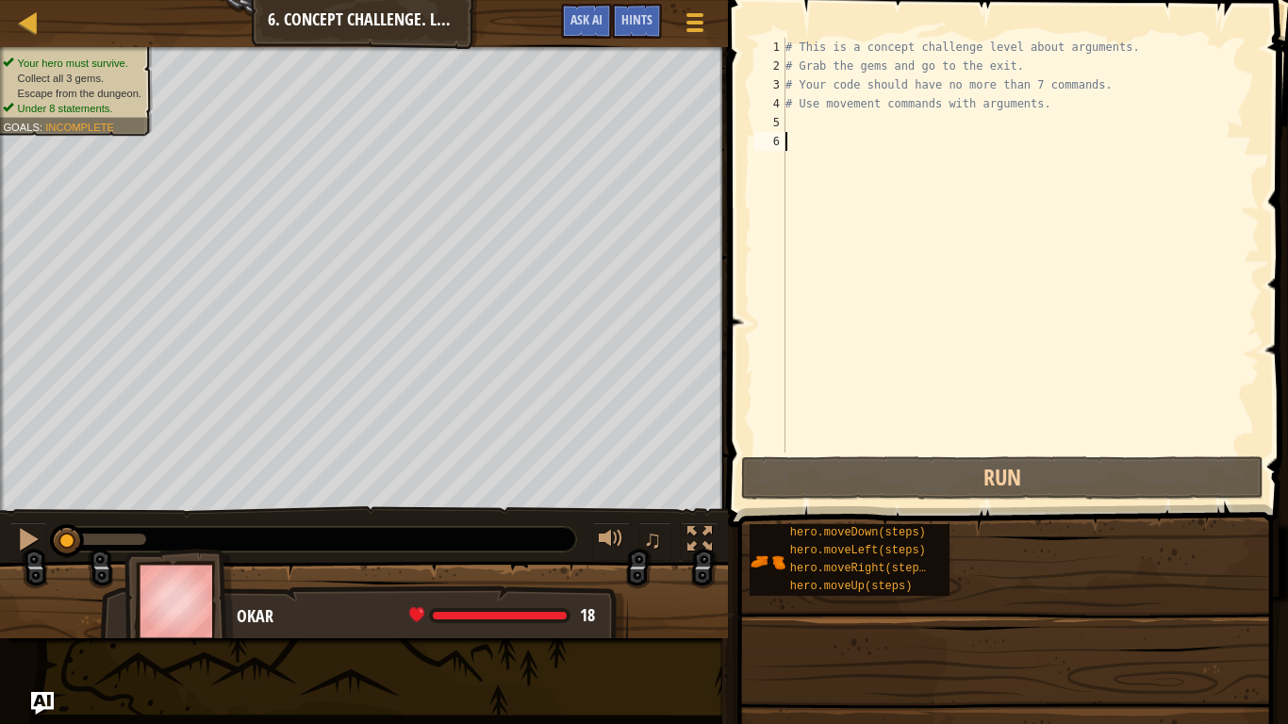
drag, startPoint x: 835, startPoint y: 643, endPoint x: 846, endPoint y: 656, distance: 17.4
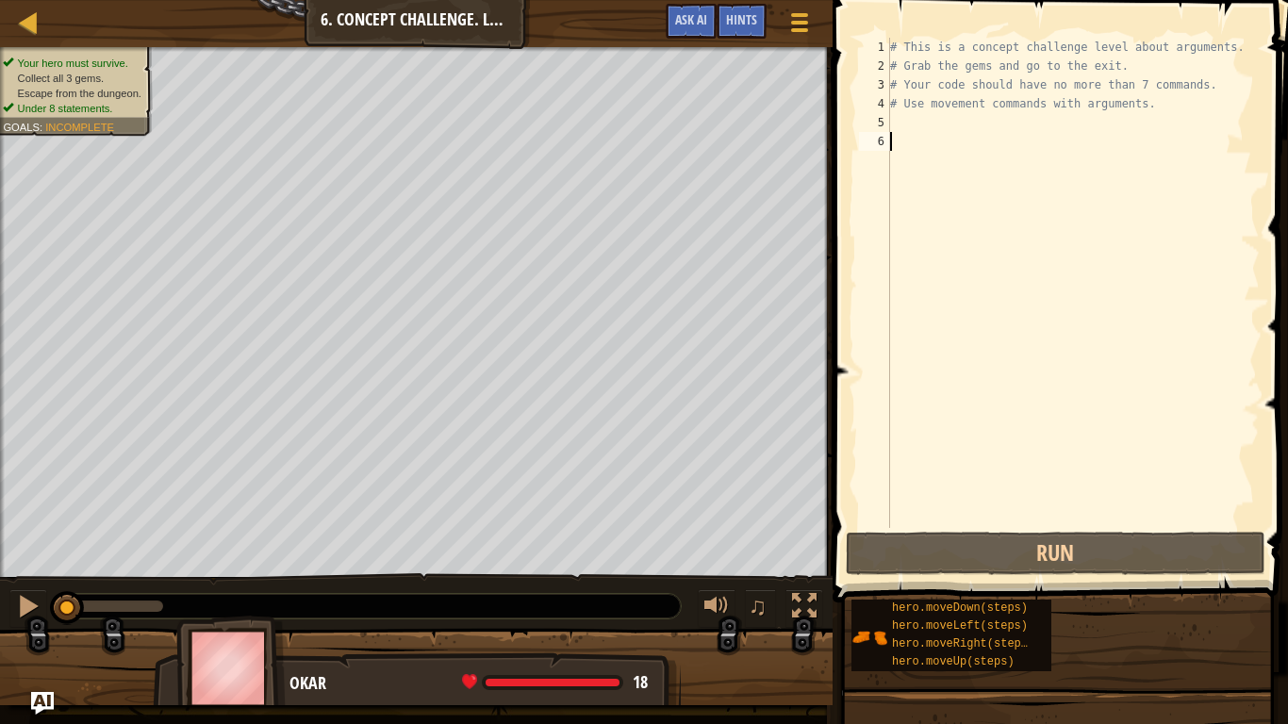
click at [892, 119] on div "# This is a concept challenge level about arguments. # Grab the gems and go to …" at bounding box center [1072, 302] width 373 height 528
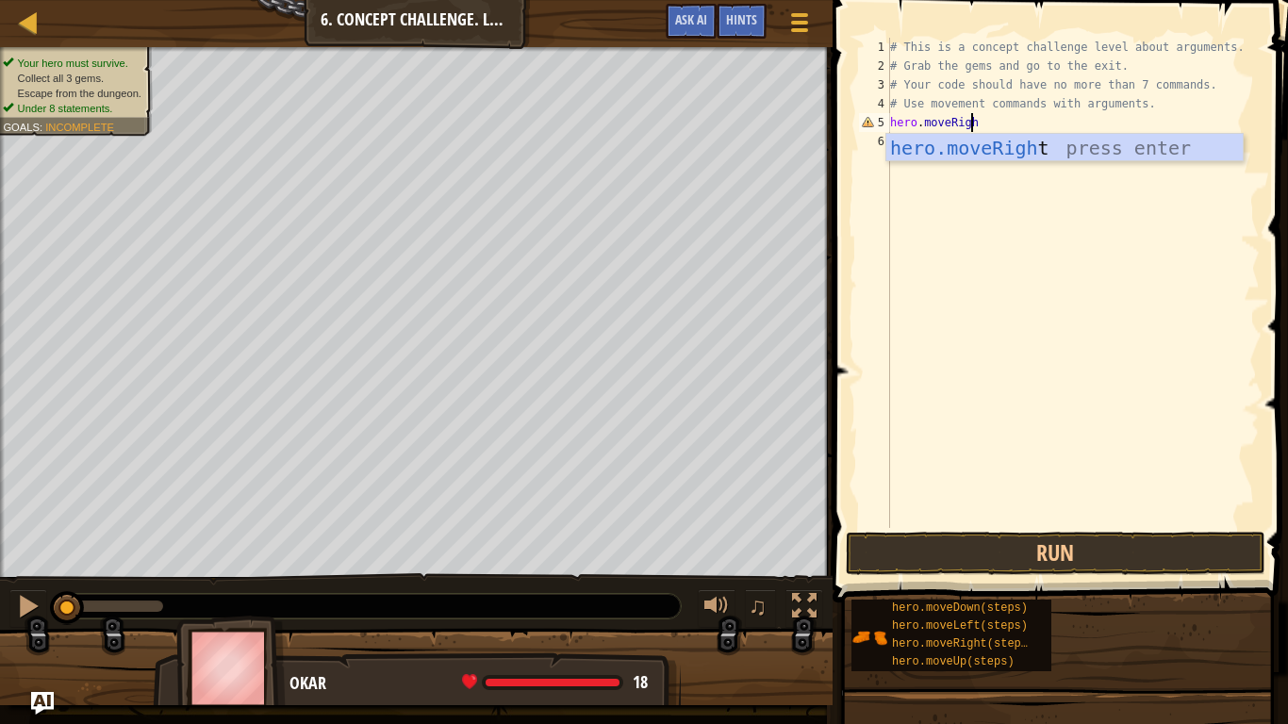
scroll to position [8, 7]
type textarea "hero.moveRight"
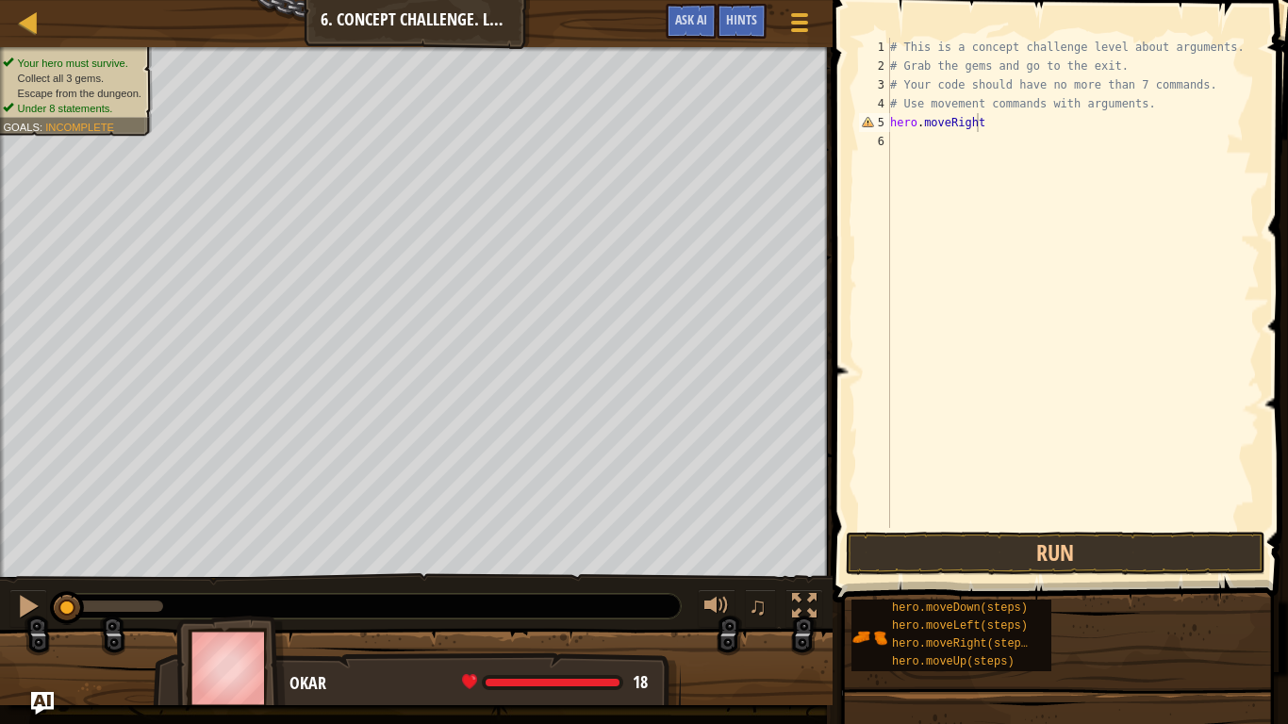
click at [858, 152] on div "hero.moveRight 1 2 3 4 5 6 # This is a concept challenge level about arguments.…" at bounding box center [1057, 283] width 404 height 490
click at [898, 137] on div "# This is a concept challenge level about arguments. # Grab the gems and go to …" at bounding box center [1072, 302] width 373 height 528
click at [942, 140] on div "# This is a concept challenge level about arguments. # Grab the gems and go to …" at bounding box center [1072, 302] width 373 height 528
click at [945, 141] on div "# This is a concept challenge level about arguments. # Grab the gems and go to …" at bounding box center [1072, 302] width 373 height 528
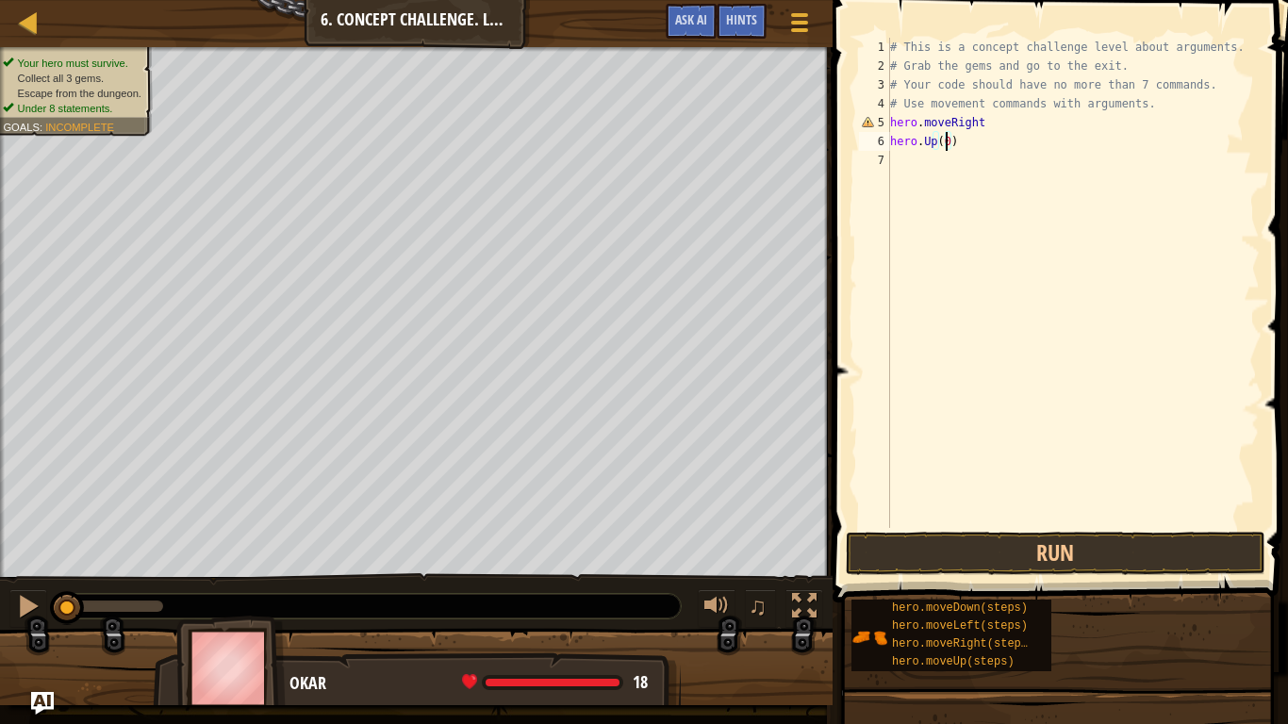
scroll to position [8, 4]
click at [975, 127] on div "# This is a concept challenge level about arguments. # Grab the gems and go to …" at bounding box center [1072, 302] width 373 height 528
click at [937, 146] on div "# This is a concept challenge level about arguments. # Grab the gems and go to …" at bounding box center [1072, 302] width 373 height 528
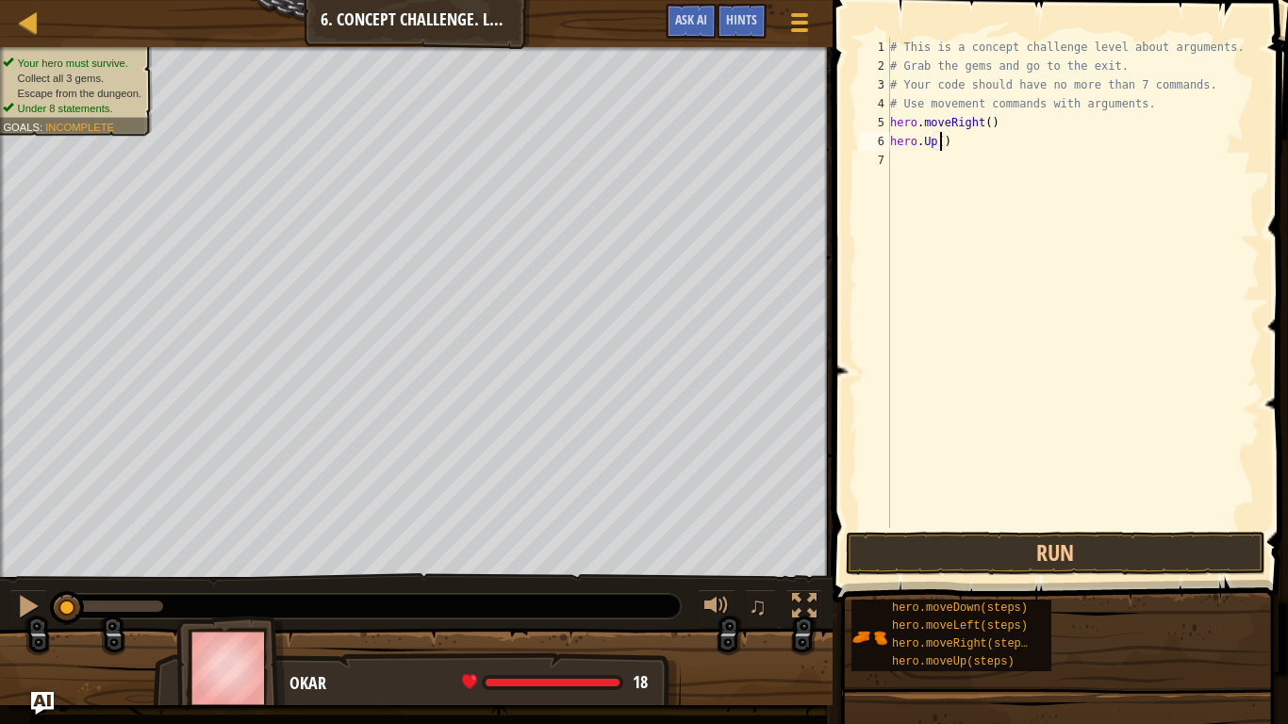
type textarea "hero.Up(3)"
click at [902, 156] on div "# This is a concept challenge level about arguments. # Grab the gems and go to …" at bounding box center [1072, 302] width 373 height 528
type textarea "hero.move(3)"
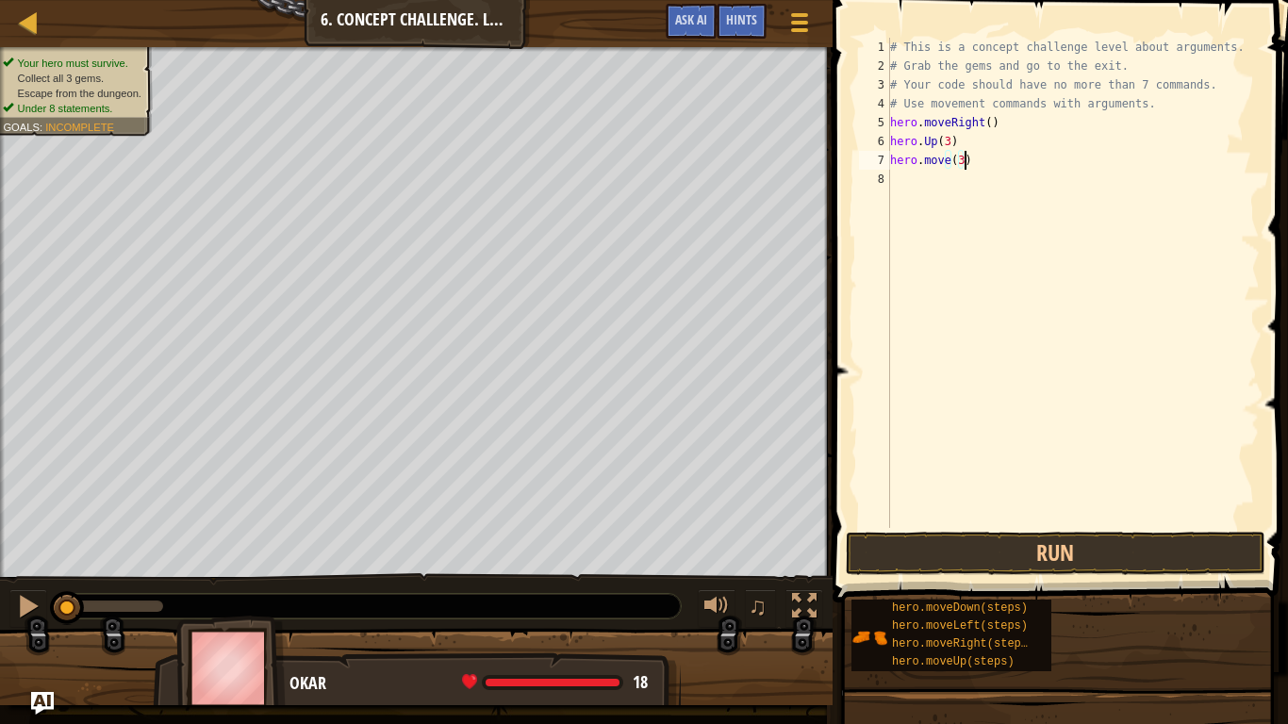
click at [898, 181] on div "# This is a concept challenge level about arguments. # Grab the gems and go to …" at bounding box center [1072, 302] width 373 height 528
click at [944, 163] on div "# This is a concept challenge level about arguments. # Grab the gems and go to …" at bounding box center [1072, 302] width 373 height 528
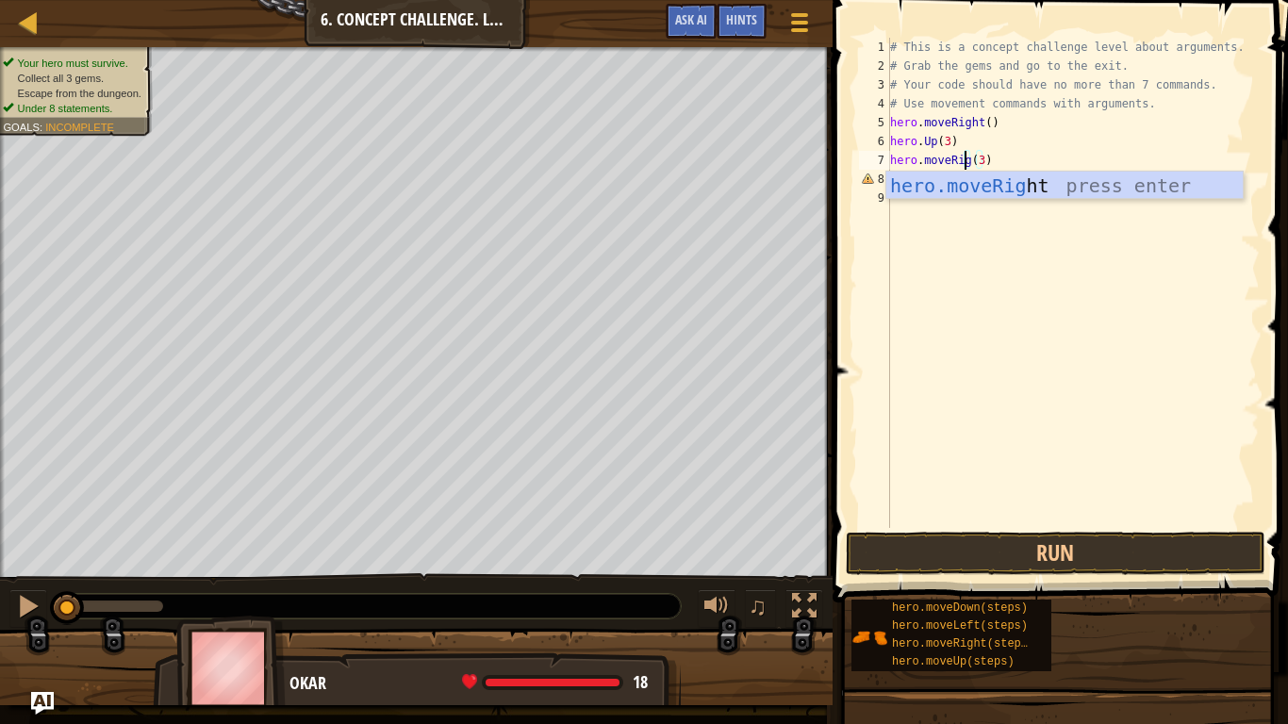
scroll to position [8, 8]
type textarea "hero.moveRight(3)"
click at [898, 222] on div "# This is a concept challenge level about arguments. # Grab the gems and go to …" at bounding box center [1072, 302] width 373 height 528
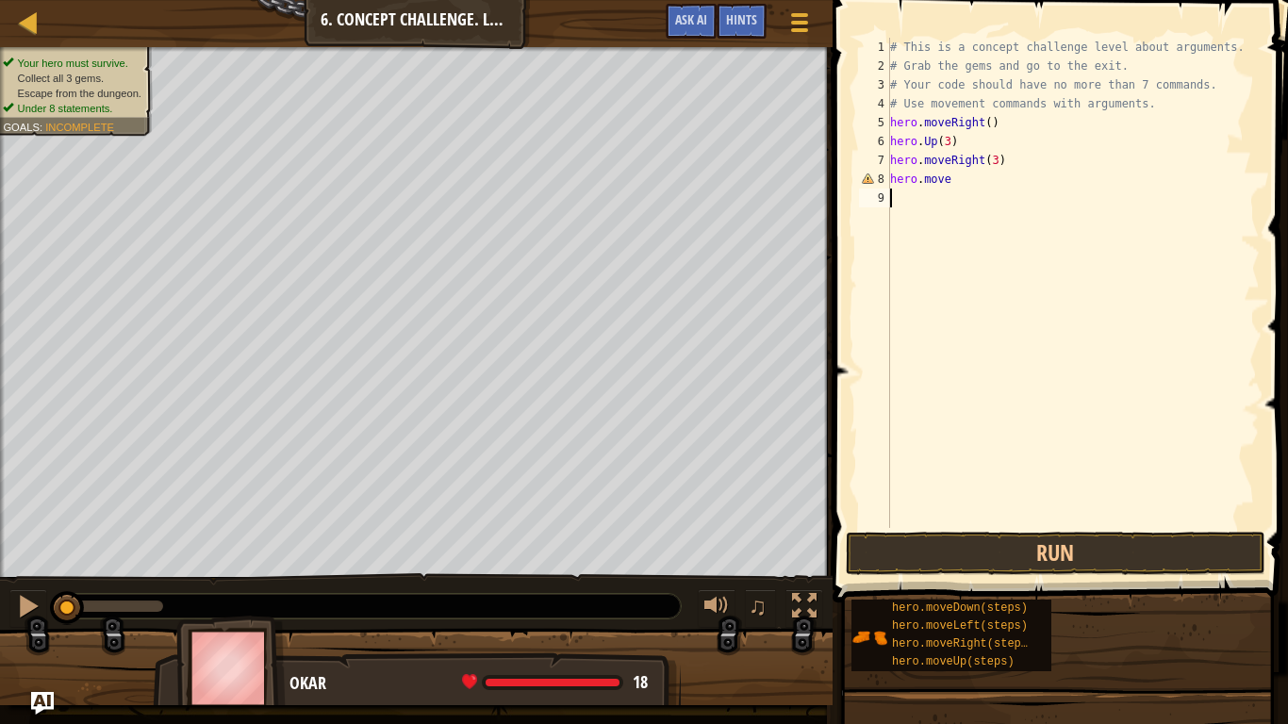
scroll to position [8, 0]
click at [943, 187] on div "# This is a concept challenge level about arguments. # Grab the gems and go to …" at bounding box center [1072, 302] width 373 height 528
click at [952, 182] on div "# This is a concept challenge level about arguments. # Grab the gems and go to …" at bounding box center [1072, 302] width 373 height 528
type textarea "hero.moveDown(3)"
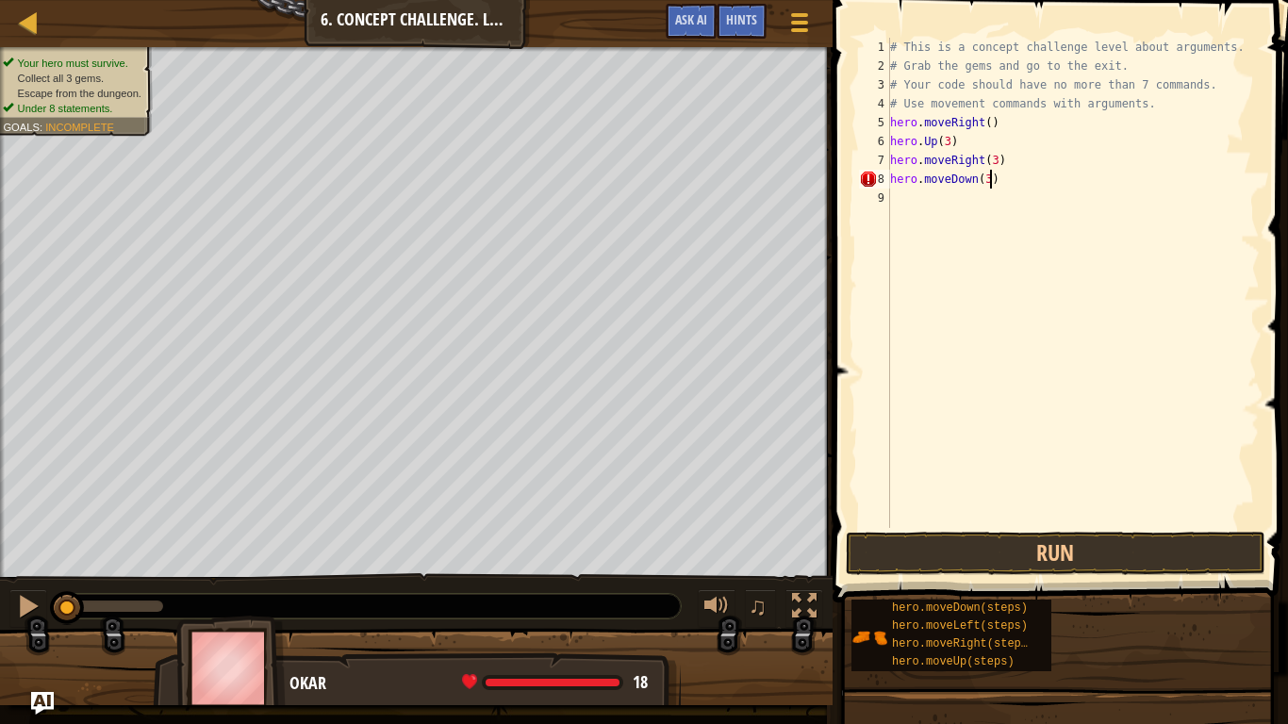
scroll to position [8, 8]
click at [904, 187] on div "# This is a concept challenge level about arguments. # Grab the gems and go to …" at bounding box center [1072, 302] width 373 height 528
click at [891, 197] on div "# This is a concept challenge level about arguments. # Grab the gems and go to …" at bounding box center [1072, 302] width 373 height 528
type textarea "hero.moveRight()"
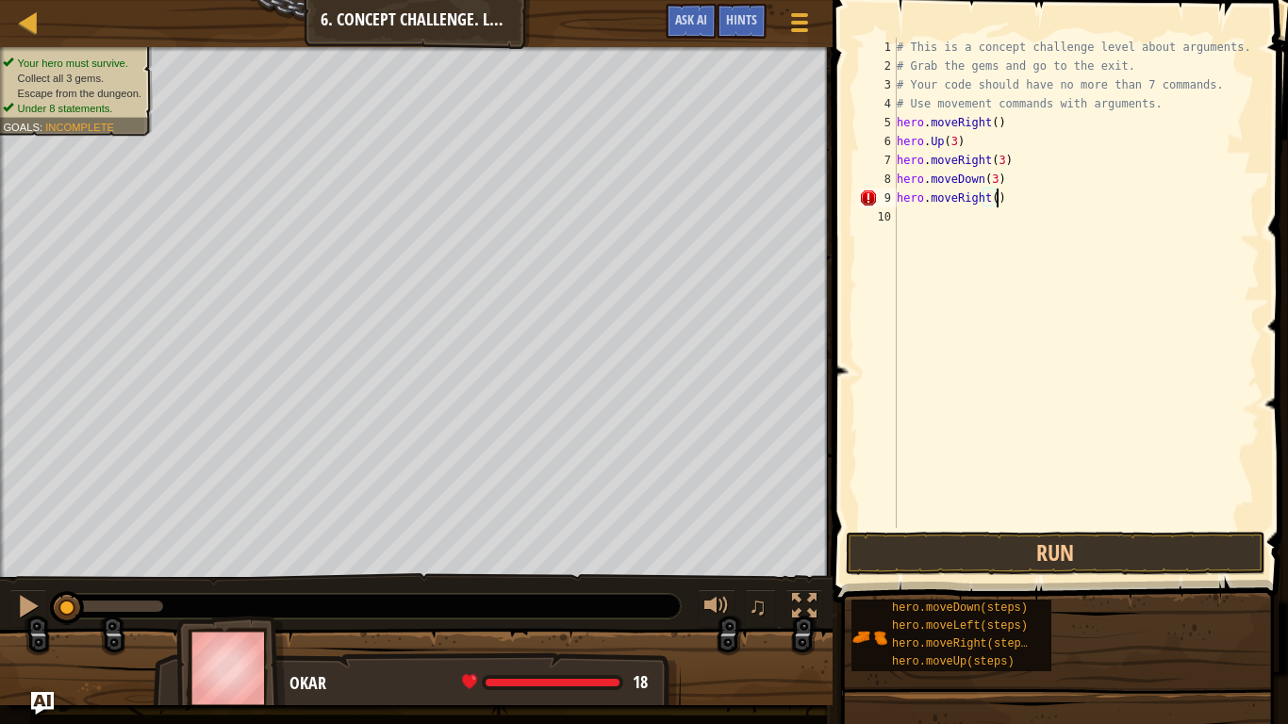
scroll to position [8, 8]
click at [897, 216] on div "# This is a concept challenge level about arguments. # Grab the gems and go to …" at bounding box center [1077, 302] width 368 height 528
type textarea "hero.moveUp(3)"
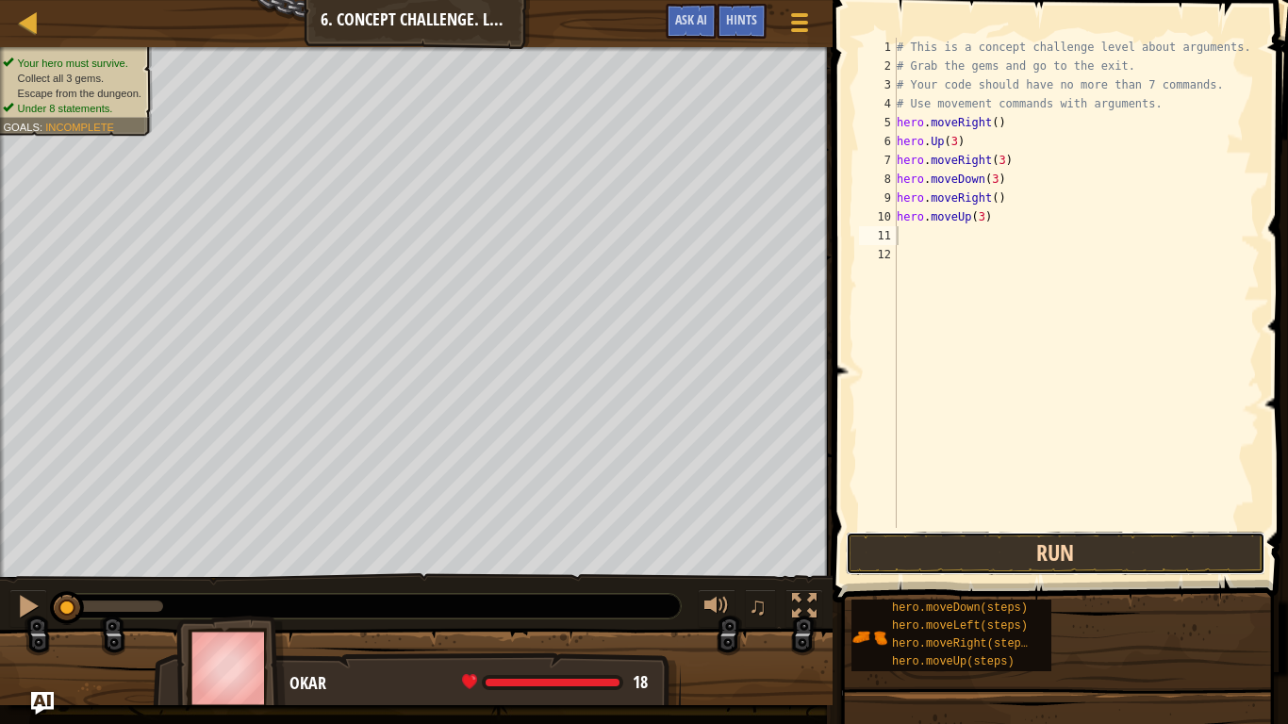
click at [1058, 541] on button "Run" at bounding box center [1055, 553] width 419 height 43
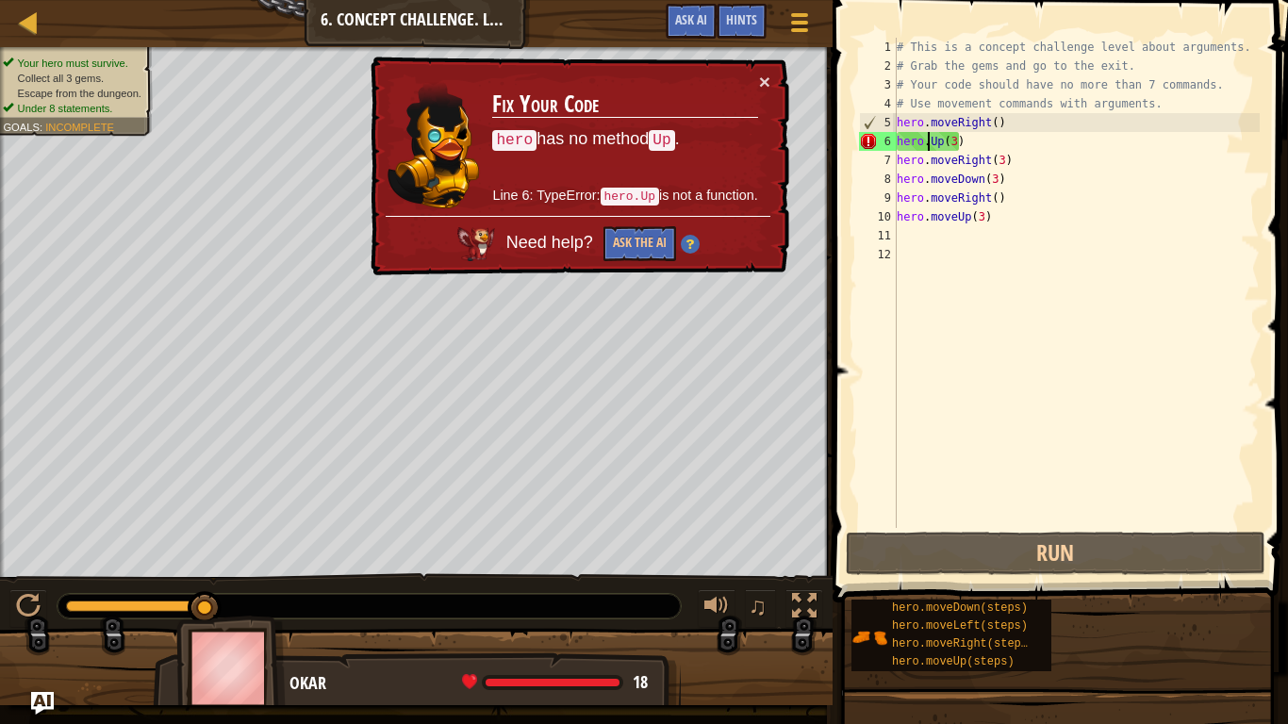
click at [925, 144] on div "# This is a concept challenge level about arguments. # Grab the gems and go to …" at bounding box center [1077, 302] width 368 height 528
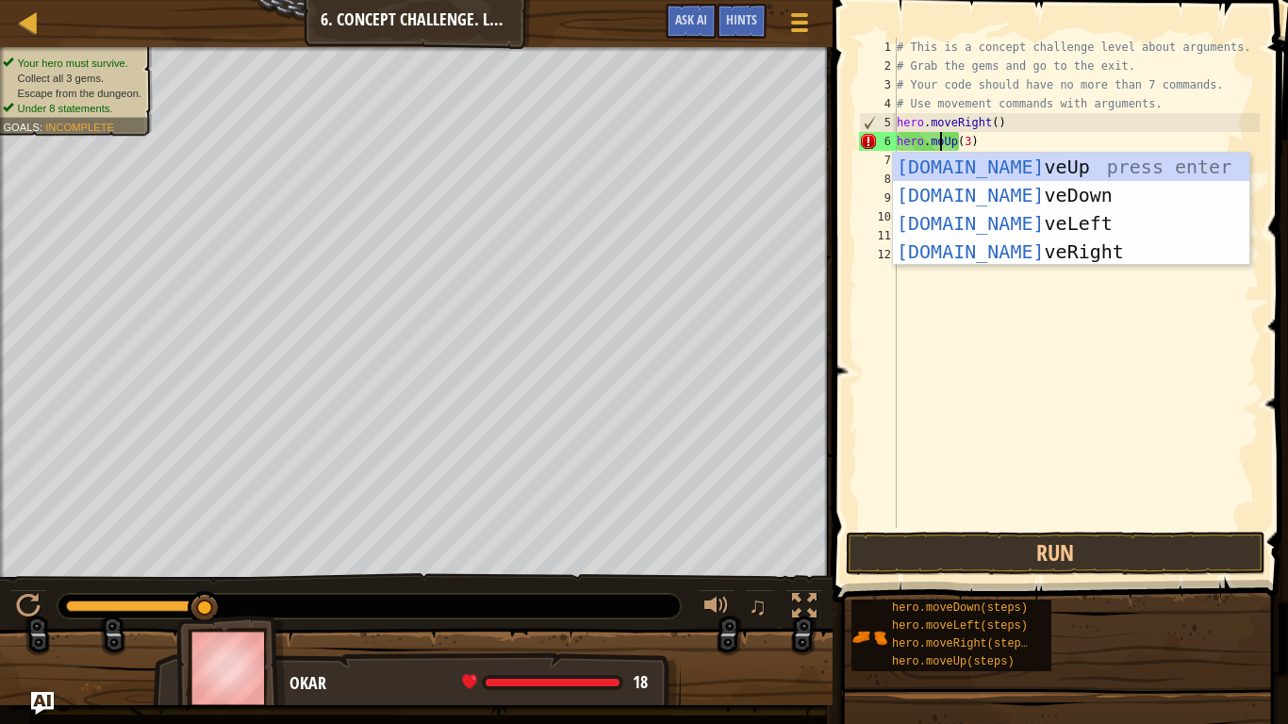
scroll to position [8, 5]
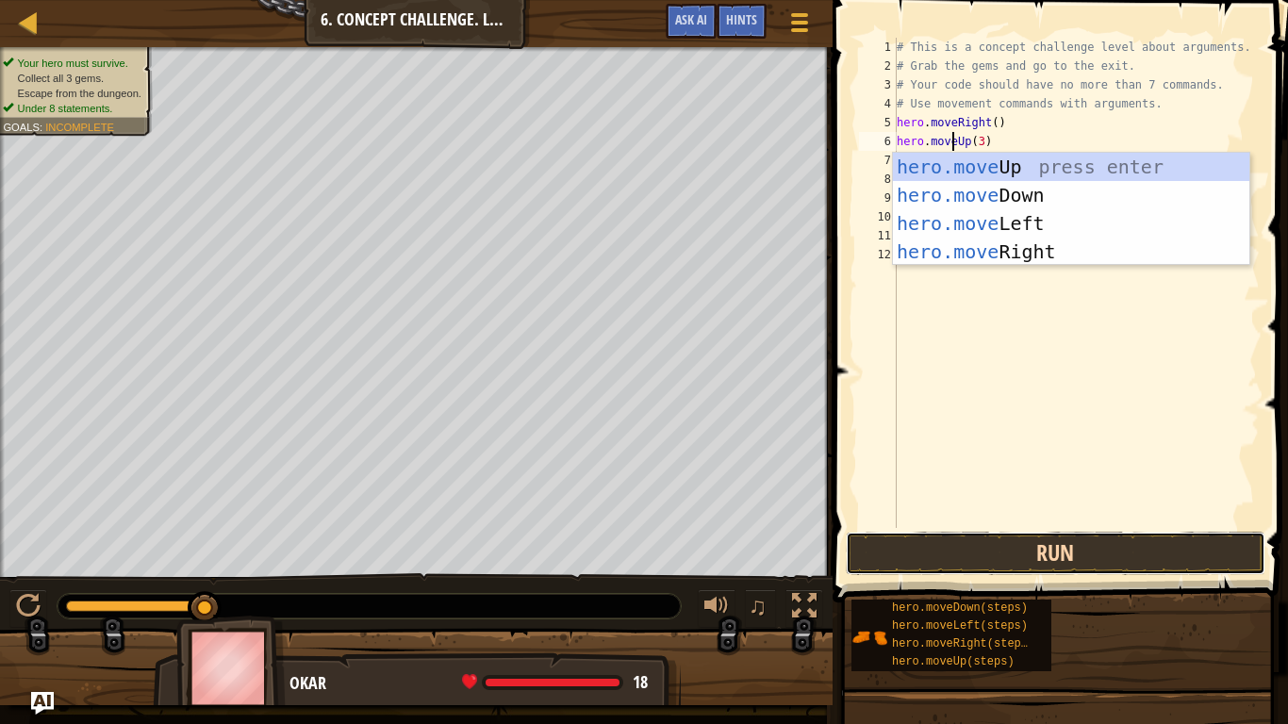
click at [1020, 539] on button "Run" at bounding box center [1055, 553] width 419 height 43
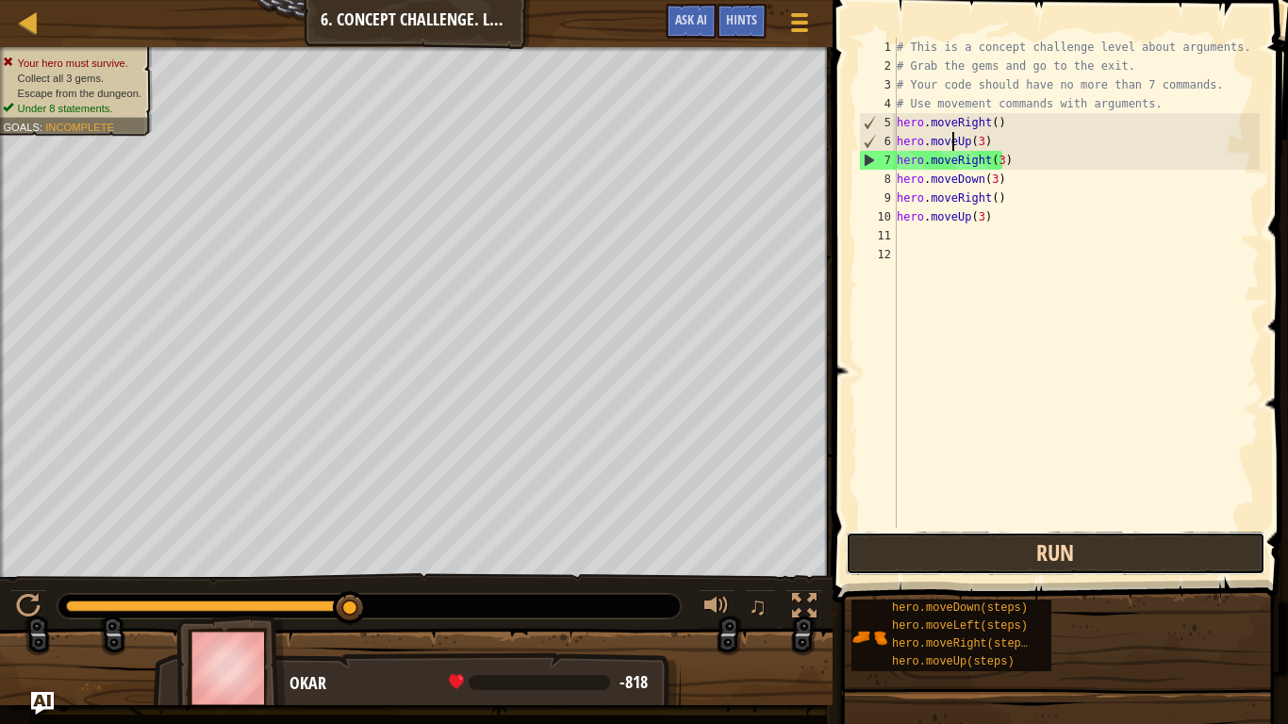
click at [1070, 563] on button "Run" at bounding box center [1055, 553] width 419 height 43
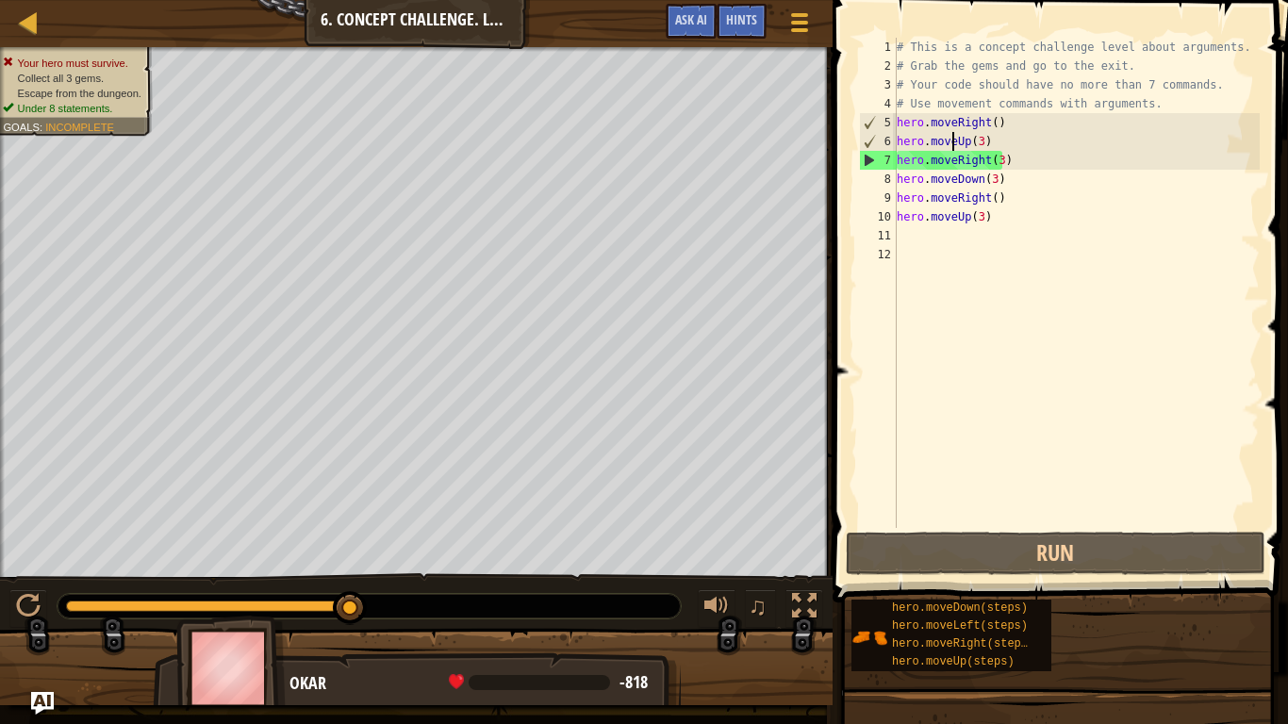
click at [994, 163] on div "# This is a concept challenge level about arguments. # Grab the gems and go to …" at bounding box center [1077, 302] width 368 height 528
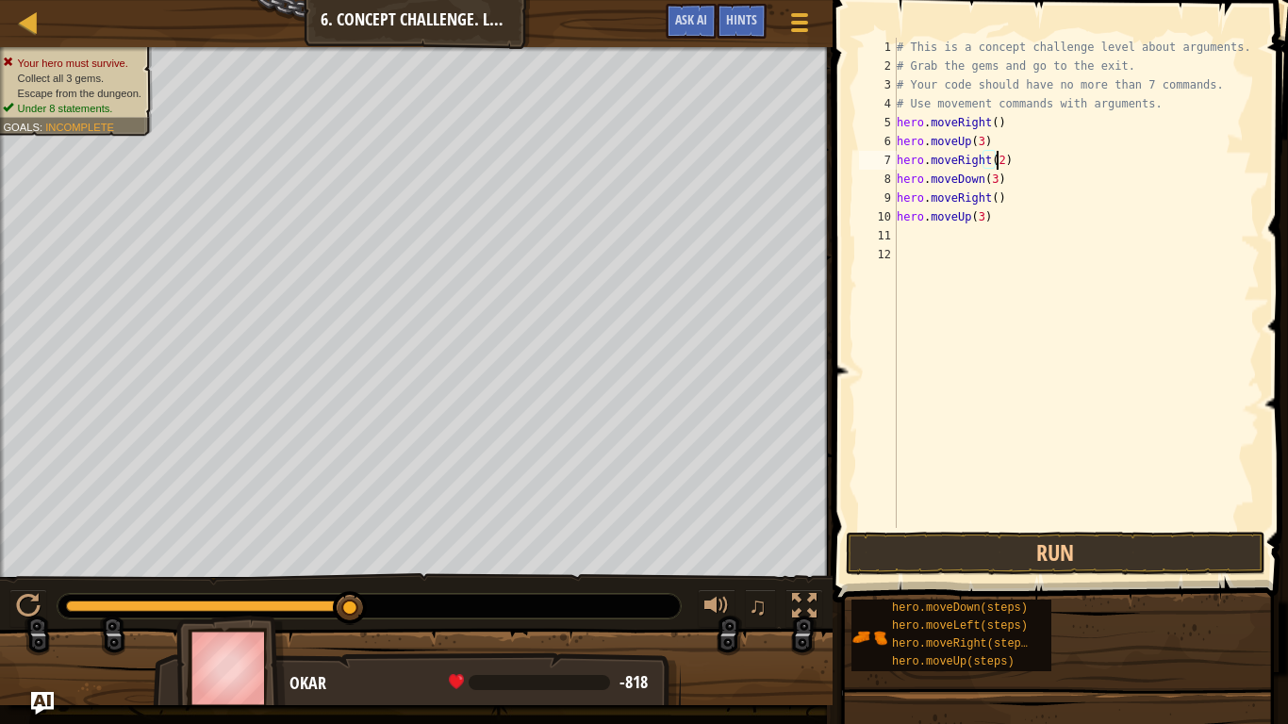
scroll to position [8, 8]
click at [907, 533] on button "Run" at bounding box center [1055, 553] width 419 height 43
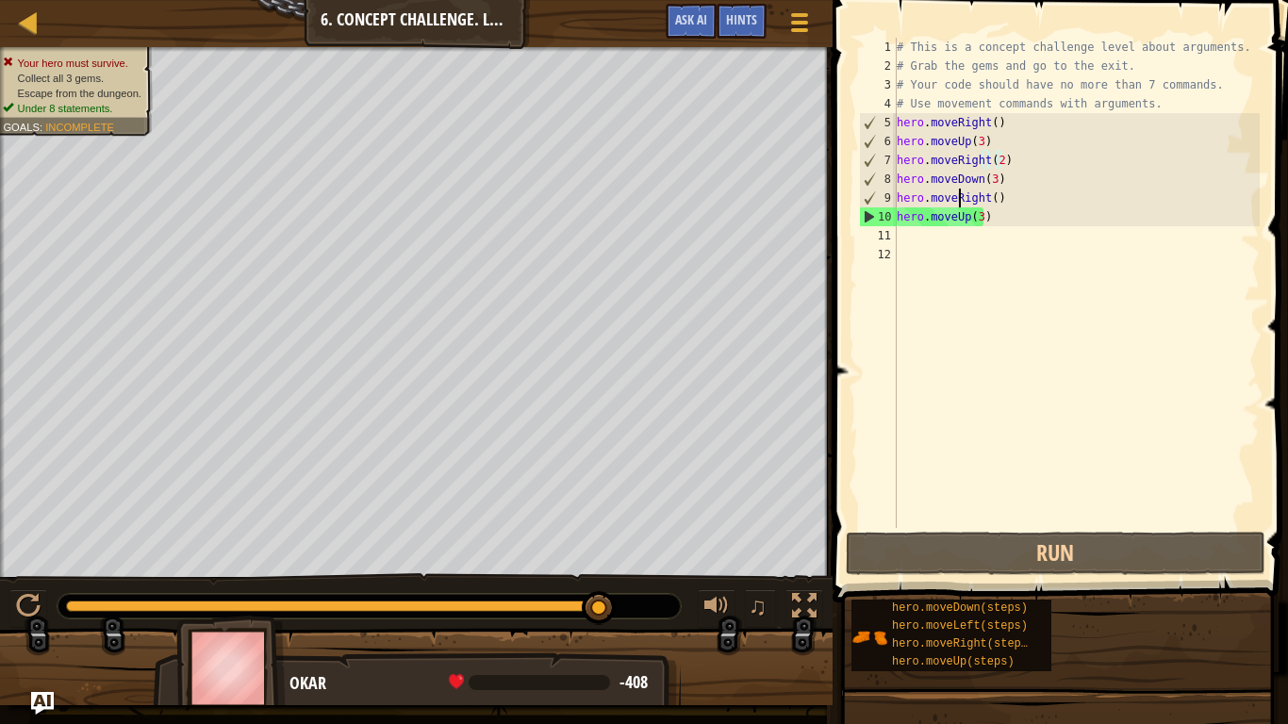
click at [959, 197] on div "# This is a concept challenge level about arguments. # Grab the gems and go to …" at bounding box center [1077, 302] width 368 height 528
click at [983, 199] on div "# This is a concept challenge level about arguments. # Grab the gems and go to …" at bounding box center [1077, 302] width 368 height 528
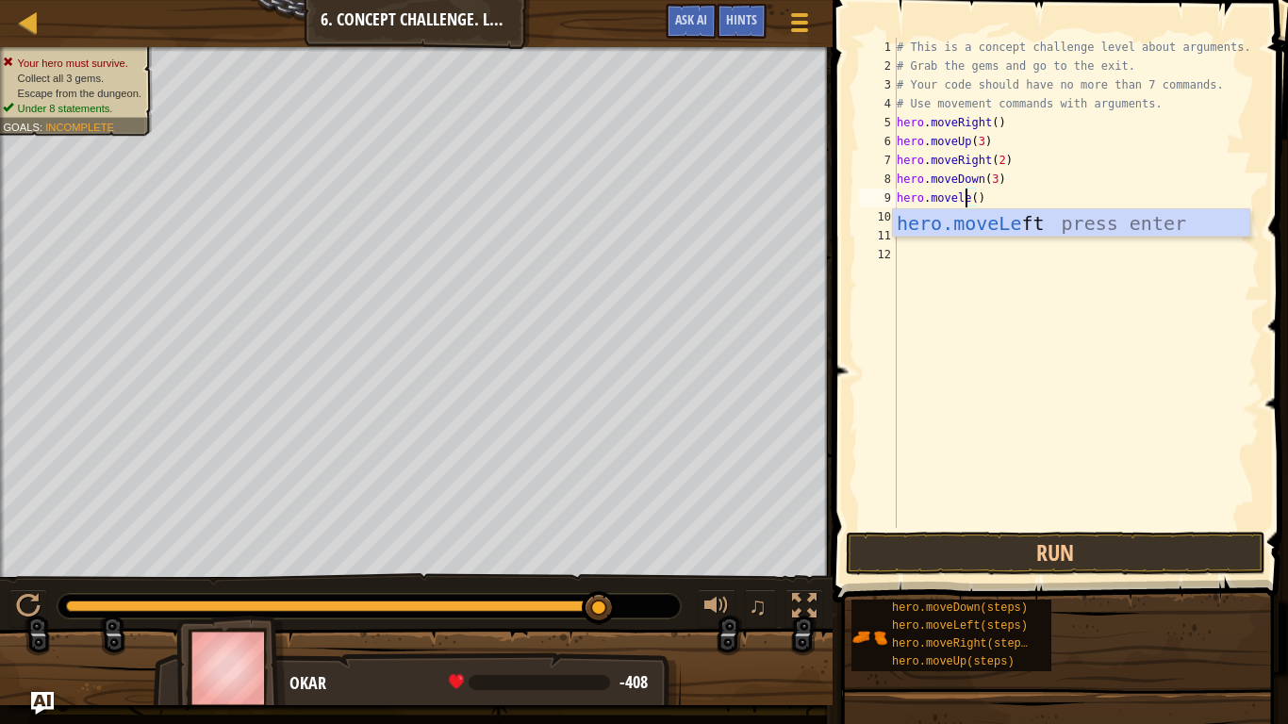
scroll to position [8, 7]
click at [985, 200] on div "# This is a concept challenge level about arguments. # Grab the gems and go to …" at bounding box center [1077, 302] width 368 height 528
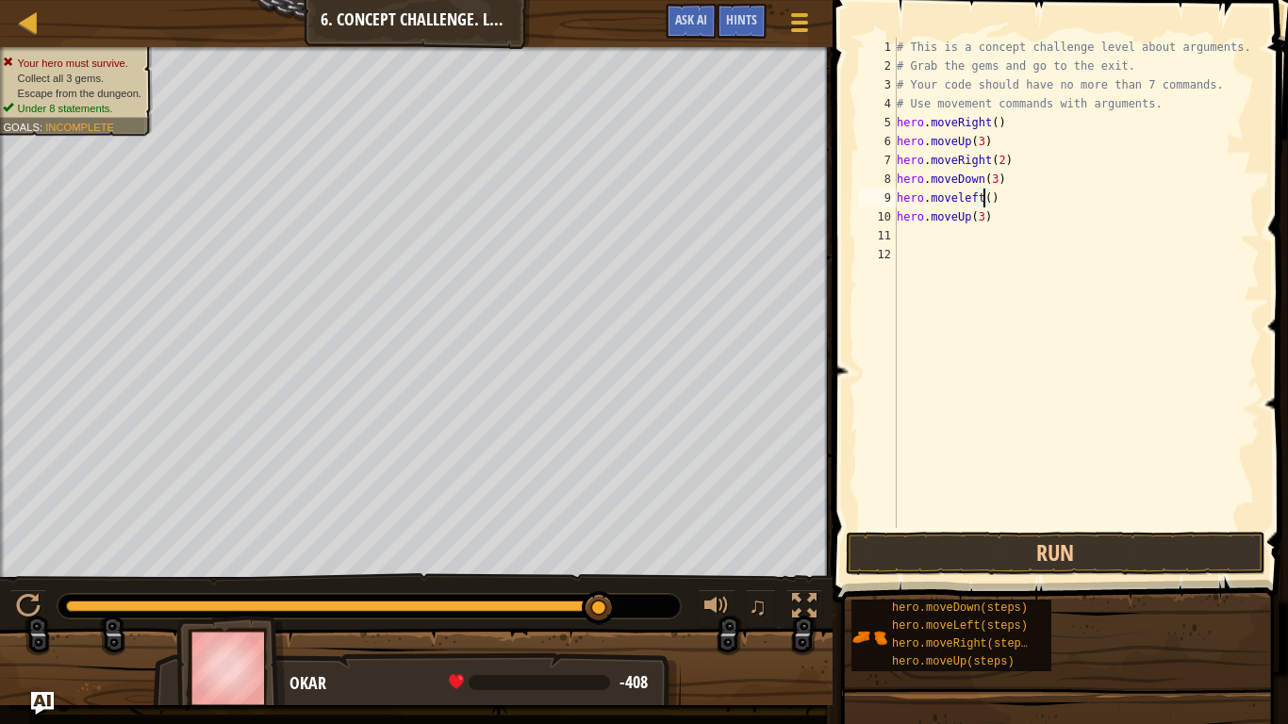
type textarea "hero.moveleft(1)"
click at [899, 227] on div "# This is a concept challenge level about arguments. # Grab the gems and go to …" at bounding box center [1077, 302] width 368 height 528
type textarea "hero.moveRight(3)"
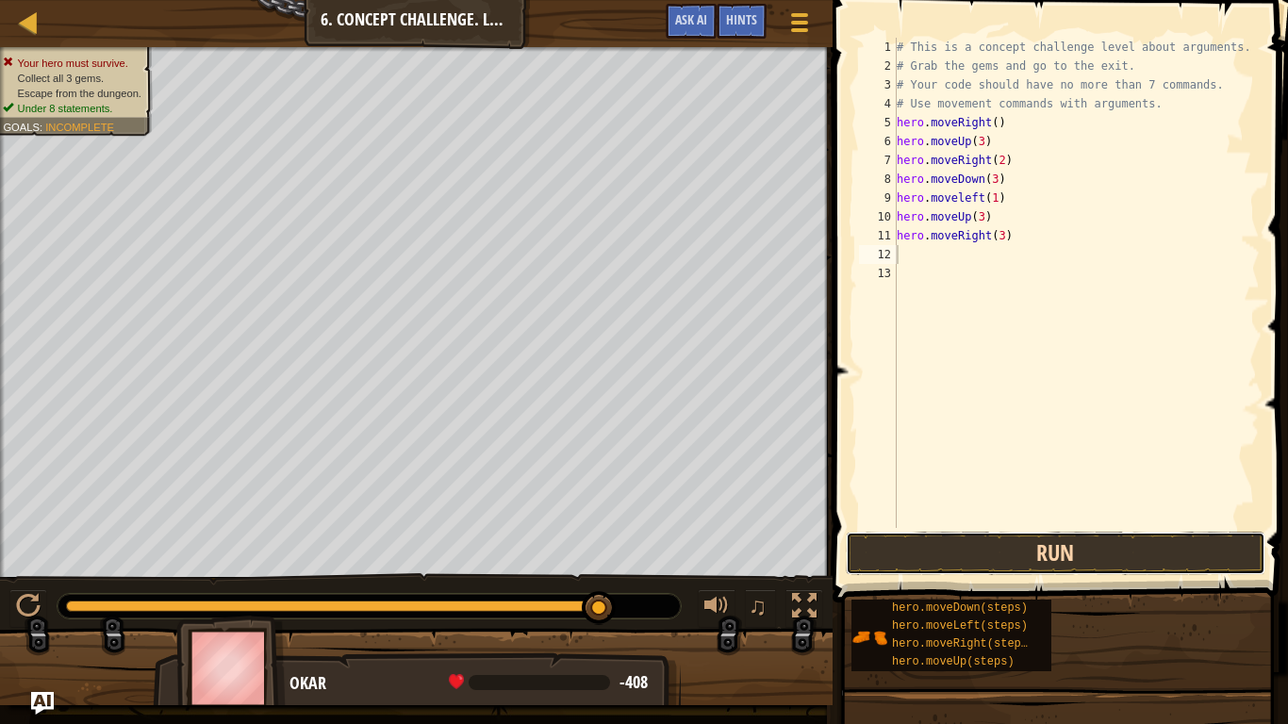
click at [1069, 548] on button "Run" at bounding box center [1055, 553] width 419 height 43
